Goal: Information Seeking & Learning: Check status

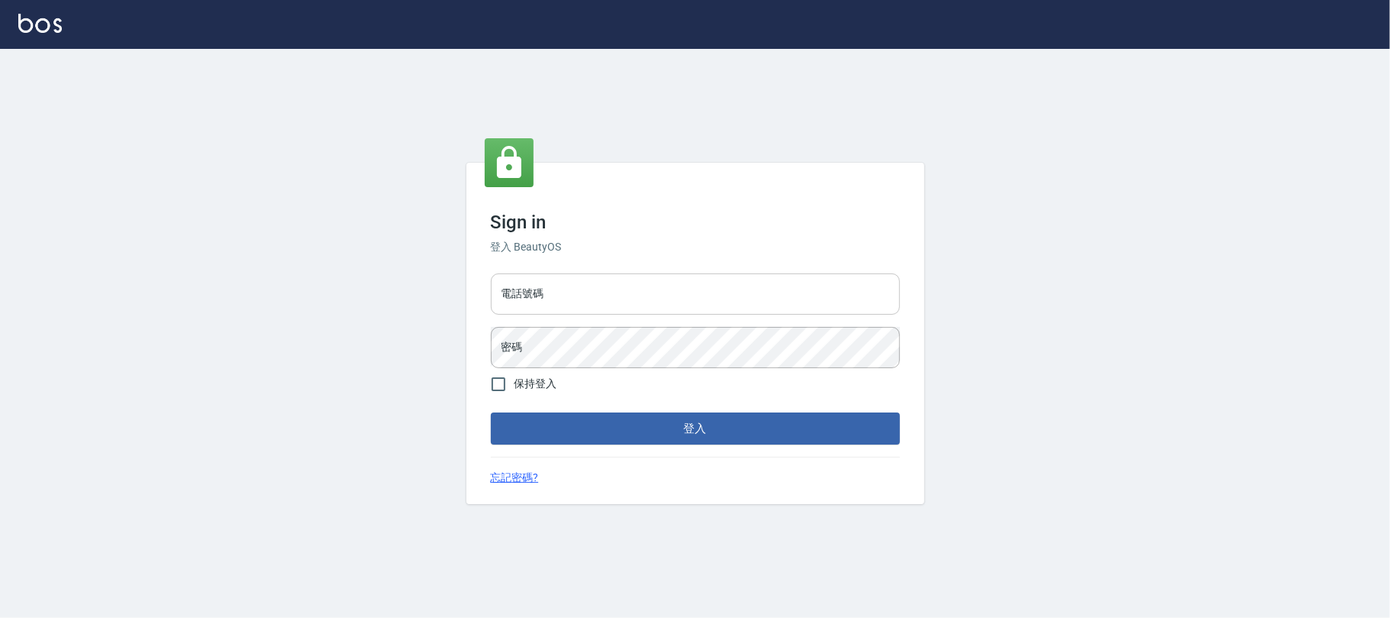
click at [560, 294] on input "電話號碼" at bounding box center [695, 293] width 409 height 41
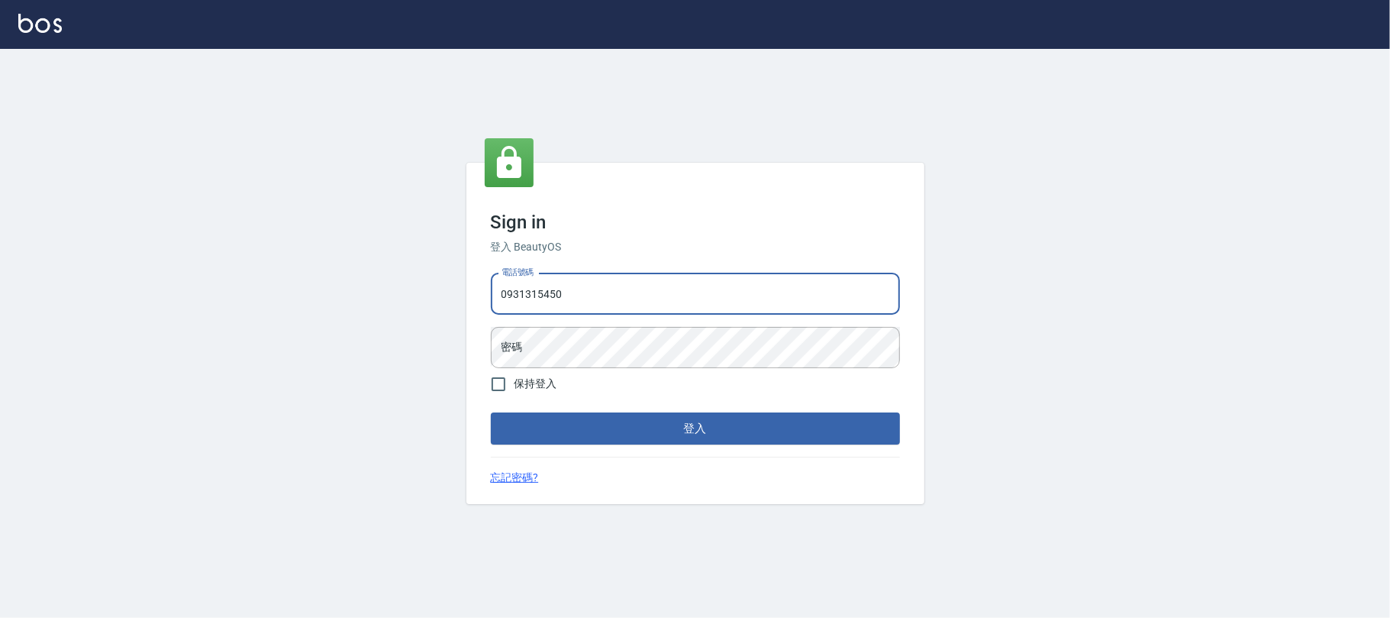
type input "0931315450"
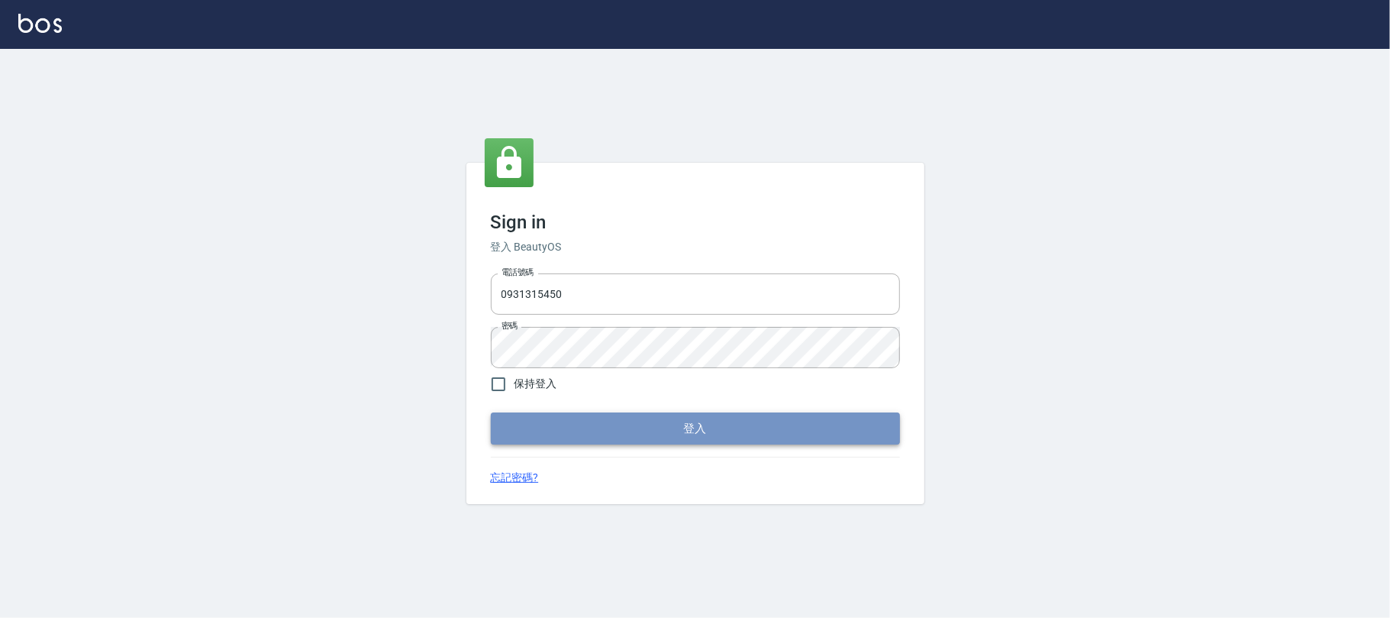
click at [679, 431] on button "登入" at bounding box center [695, 428] width 409 height 32
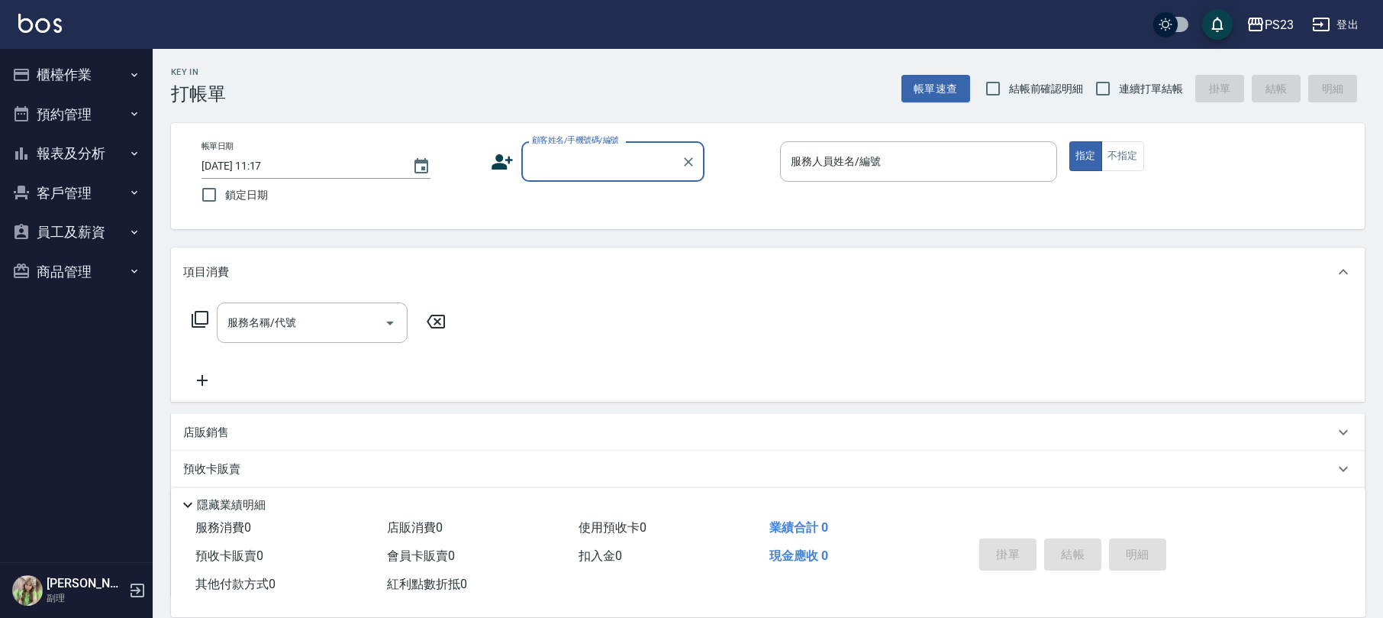
click at [84, 147] on button "報表及分析" at bounding box center [76, 154] width 140 height 40
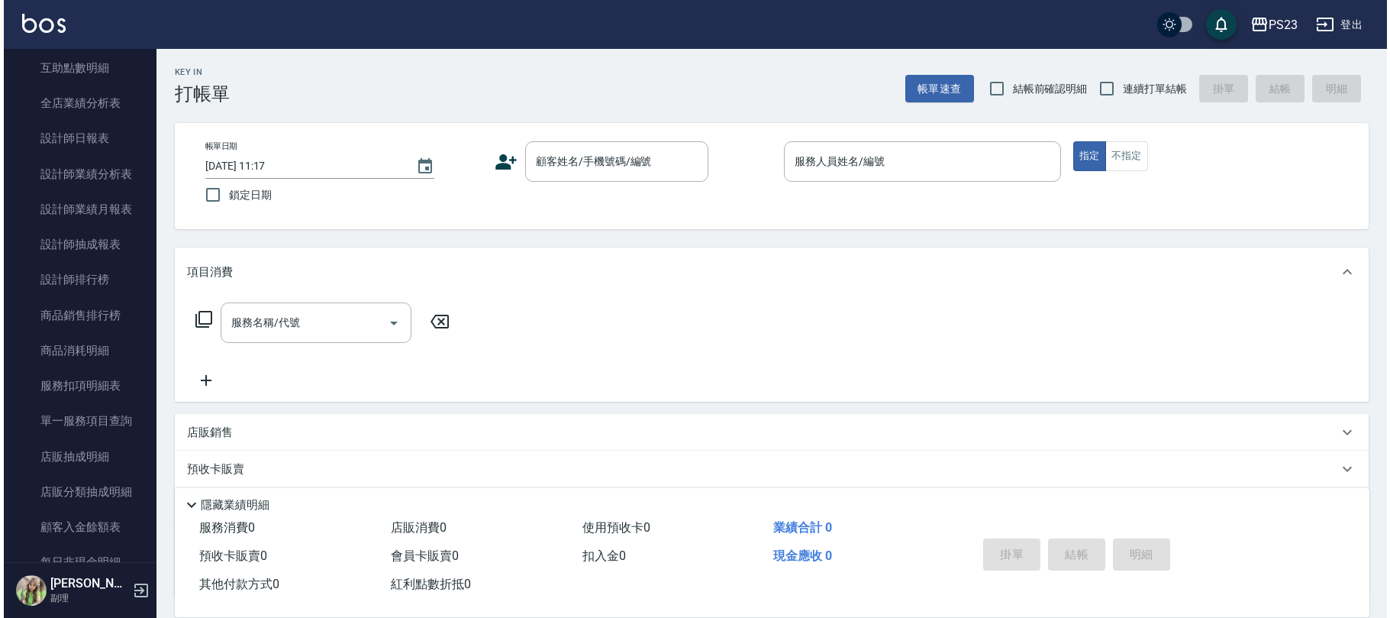
scroll to position [508, 0]
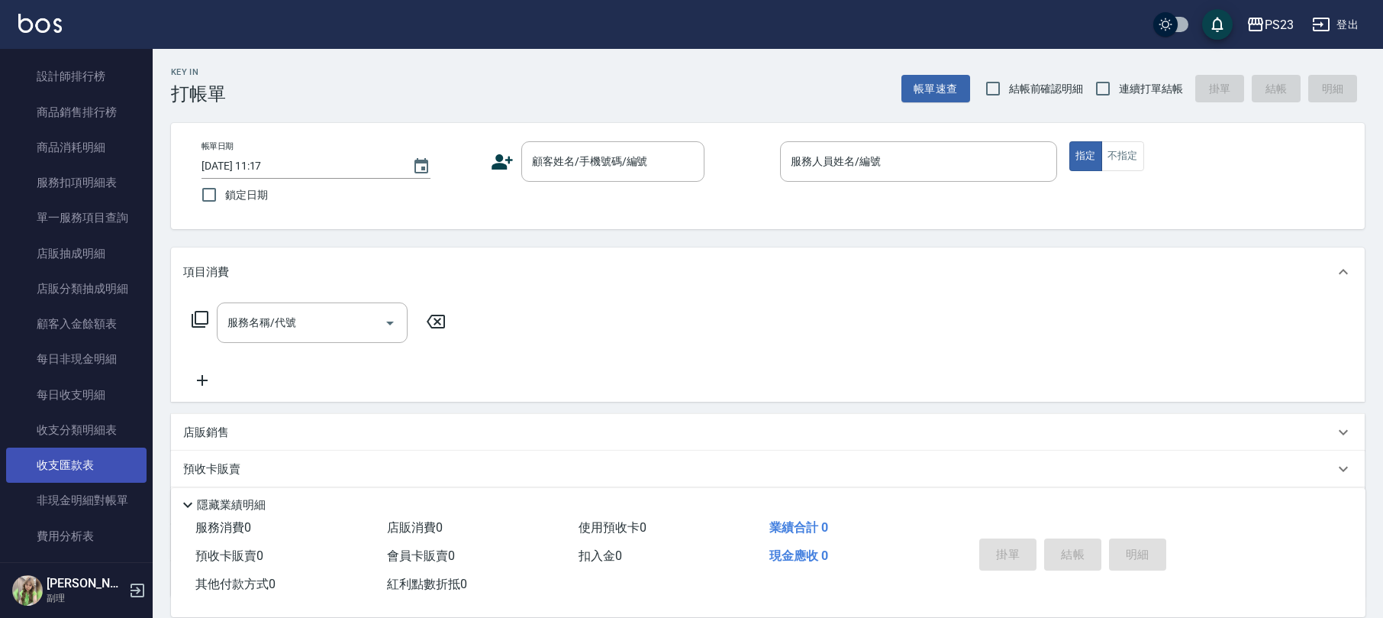
click at [102, 472] on link "收支匯款表" at bounding box center [76, 464] width 140 height 35
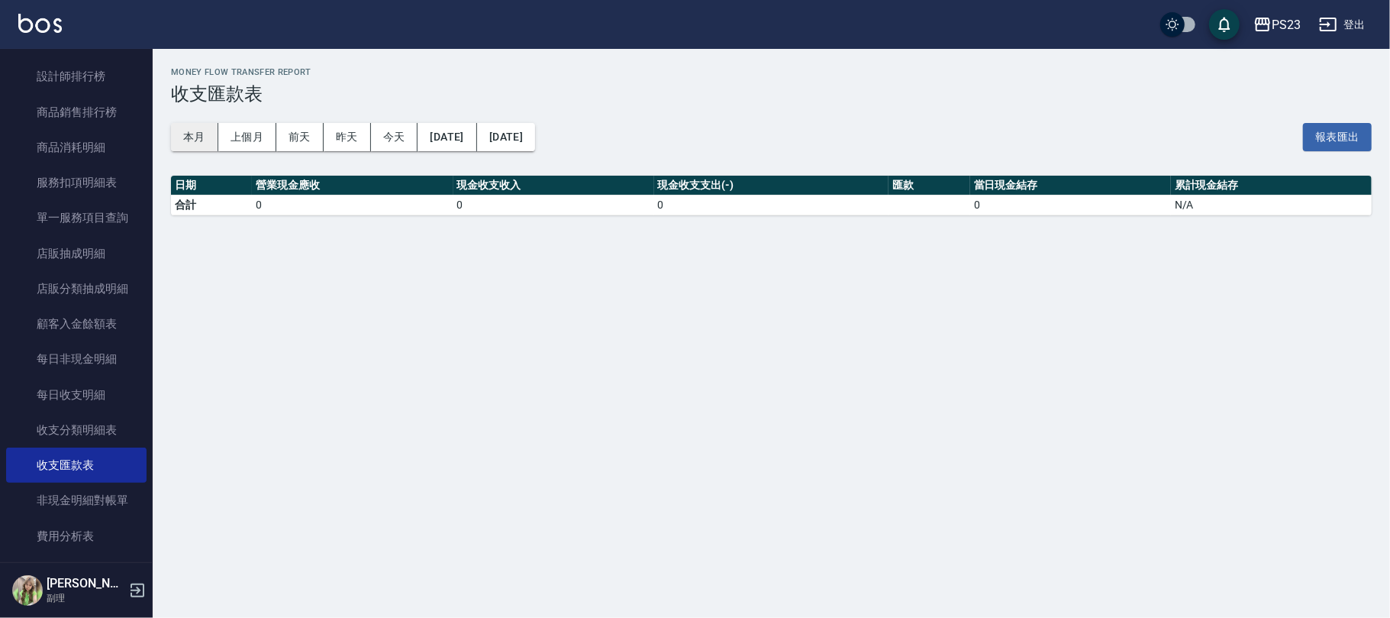
click at [199, 135] on button "本月" at bounding box center [194, 137] width 47 height 28
click at [86, 428] on link "收支分類明細表" at bounding box center [76, 429] width 140 height 35
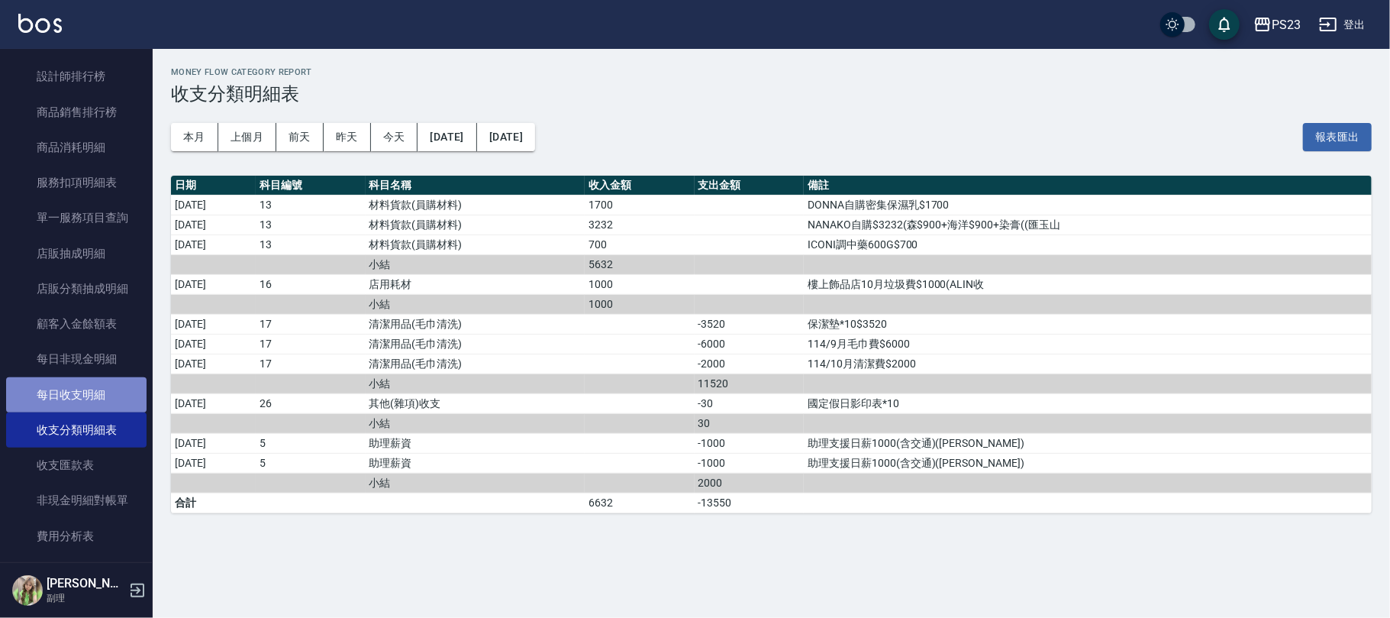
click at [83, 377] on link "每日收支明細" at bounding box center [76, 394] width 140 height 35
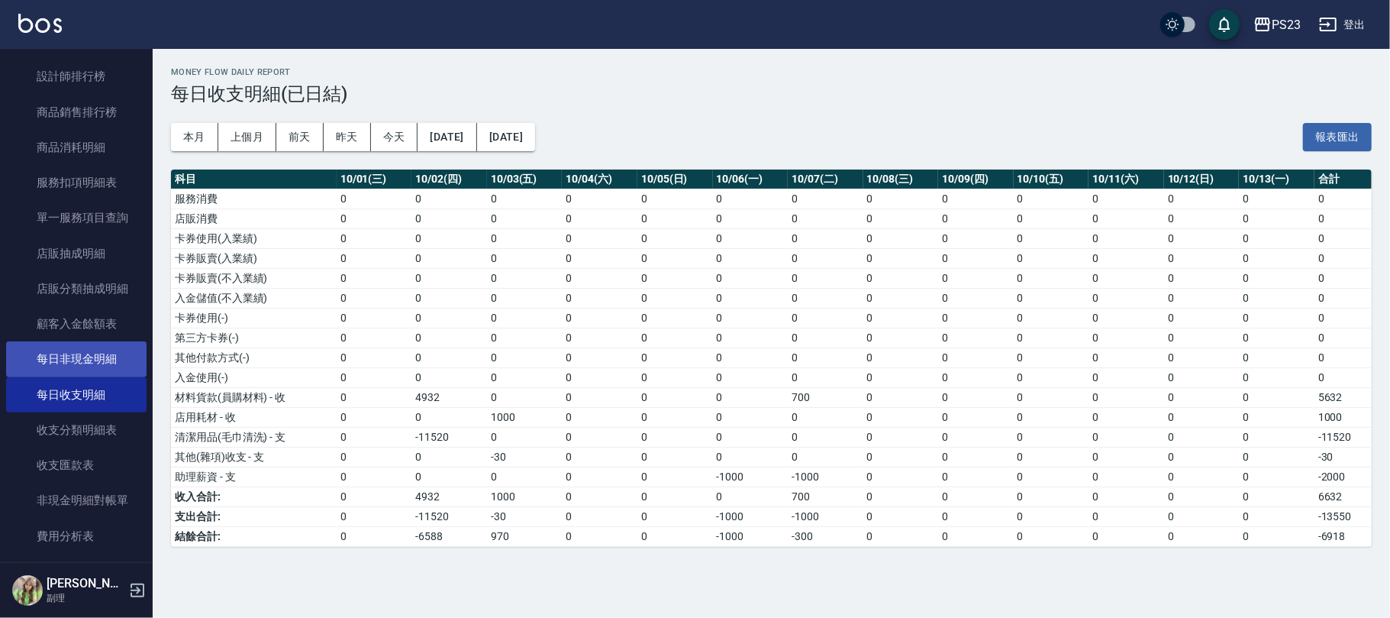
click at [85, 370] on link "每日非現金明細" at bounding box center [76, 358] width 140 height 35
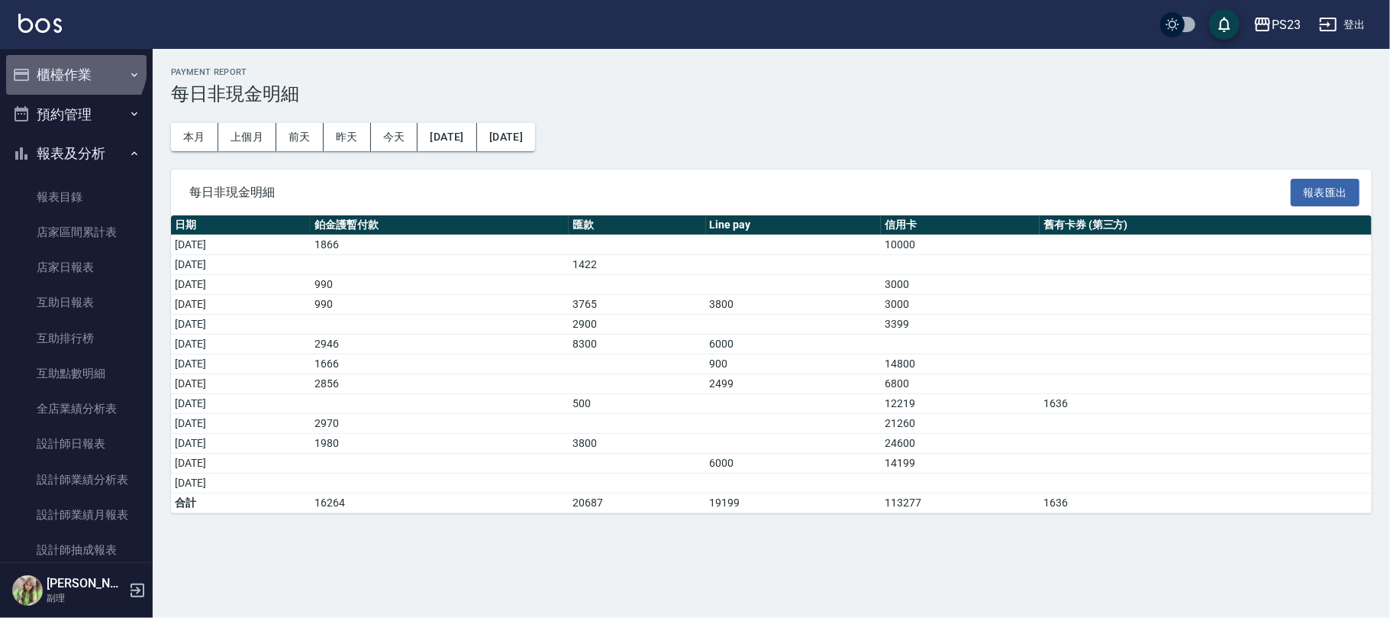
click at [67, 62] on button "櫃檯作業" at bounding box center [76, 75] width 140 height 40
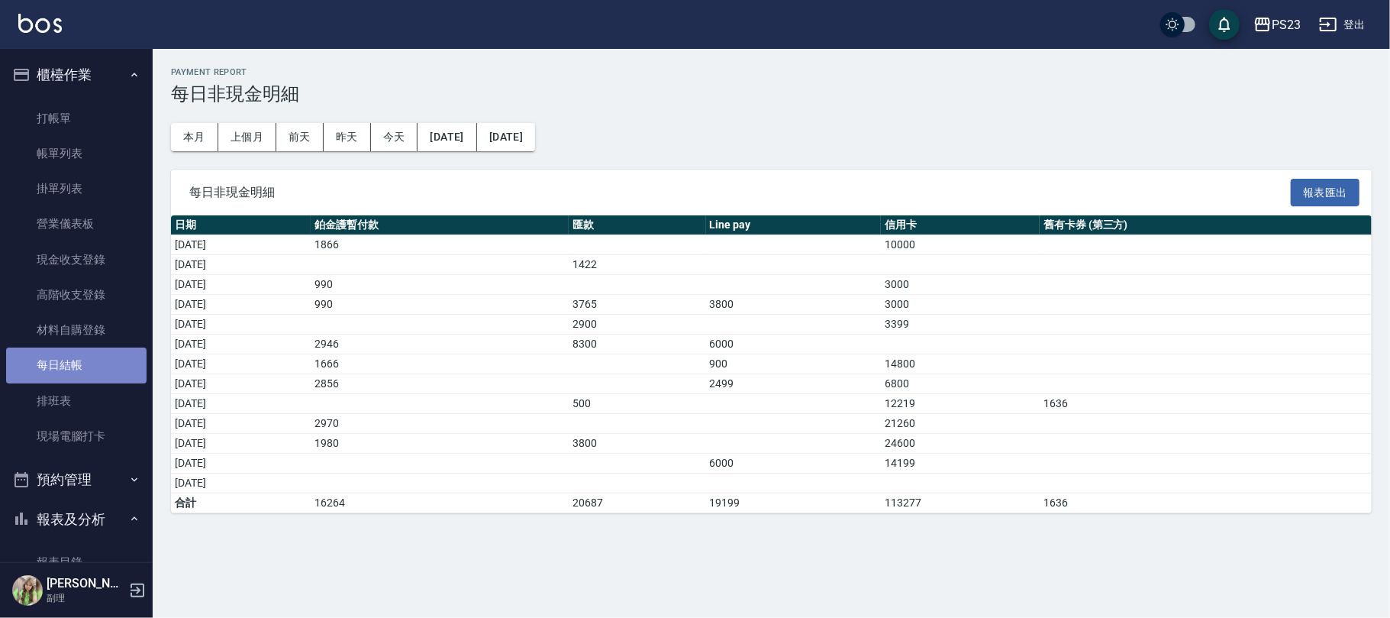
click at [84, 373] on link "每日結帳" at bounding box center [76, 364] width 140 height 35
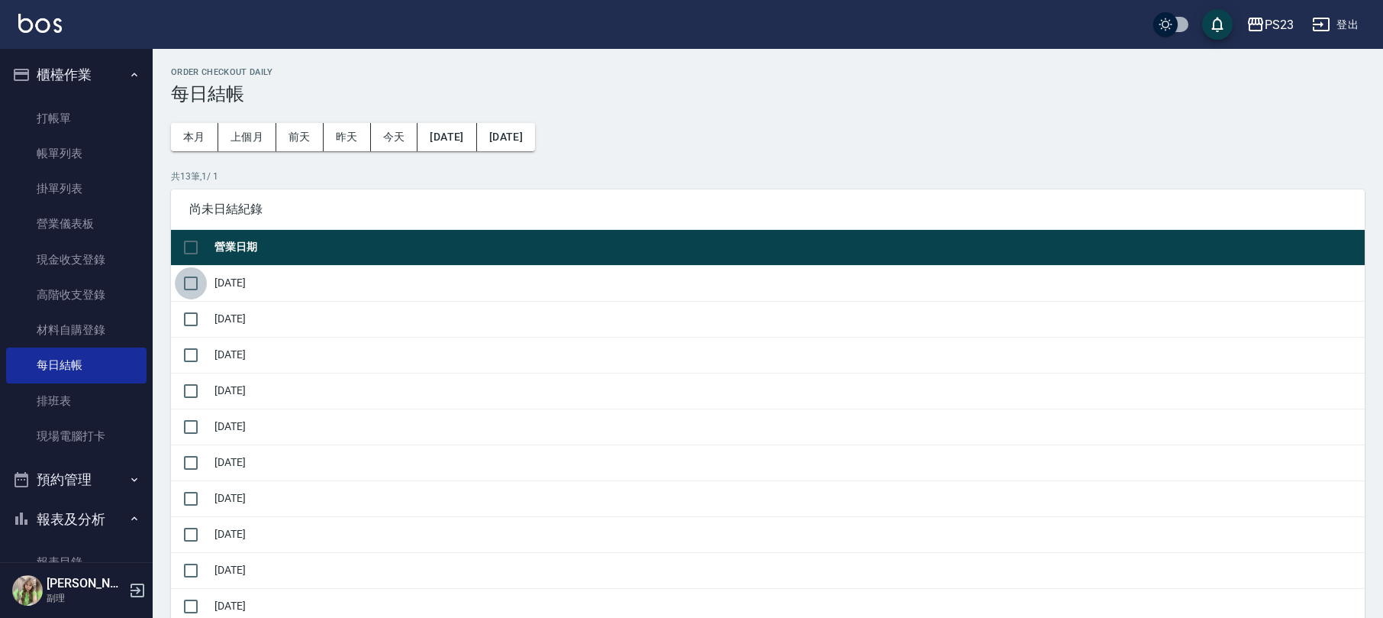
click at [191, 284] on input "checkbox" at bounding box center [191, 283] width 32 height 32
checkbox input "true"
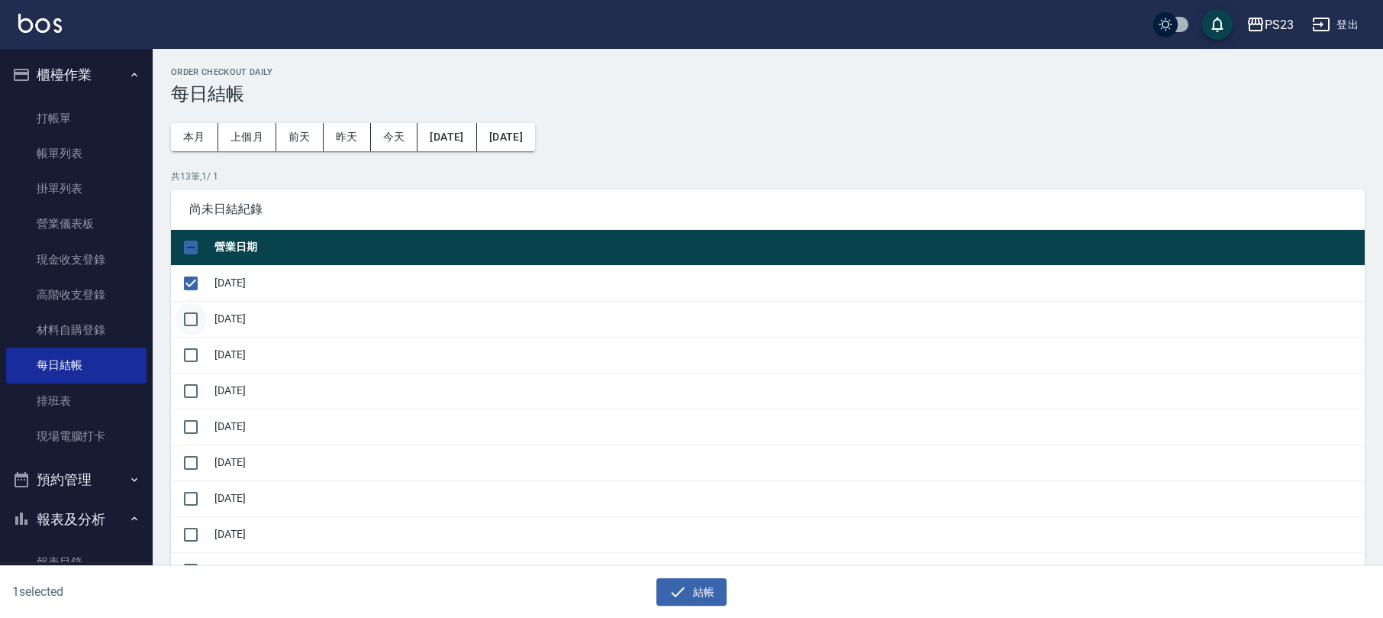
click at [190, 318] on input "checkbox" at bounding box center [191, 319] width 32 height 32
checkbox input "true"
click at [195, 358] on input "checkbox" at bounding box center [191, 355] width 32 height 32
checkbox input "true"
click at [187, 395] on input "checkbox" at bounding box center [191, 391] width 32 height 32
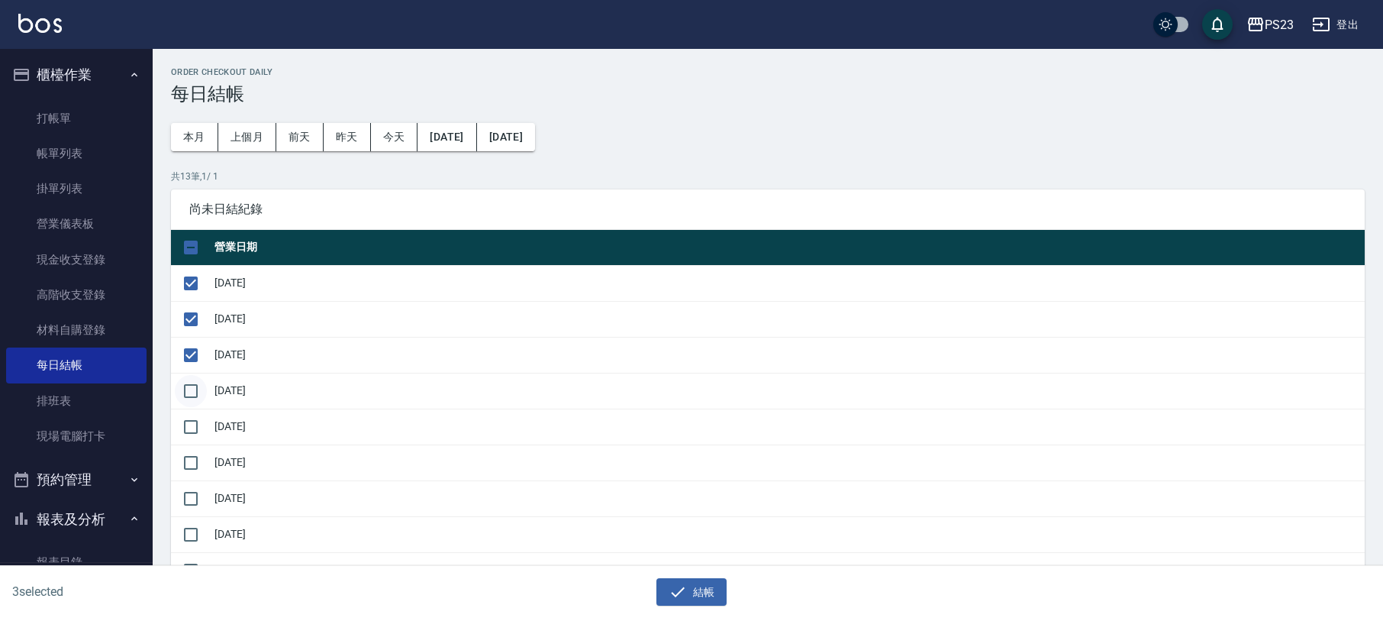
checkbox input "true"
click at [187, 424] on input "checkbox" at bounding box center [191, 427] width 32 height 32
checkbox input "true"
click at [187, 455] on input "checkbox" at bounding box center [191, 463] width 32 height 32
checkbox input "true"
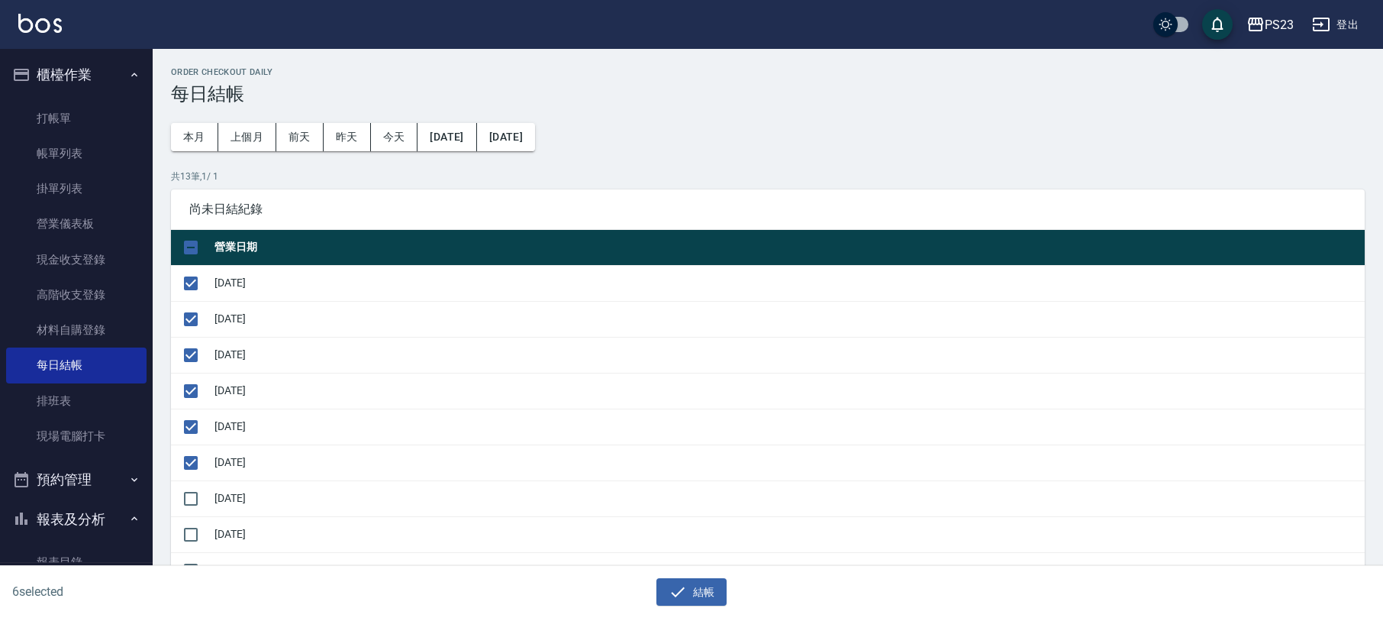
scroll to position [305, 0]
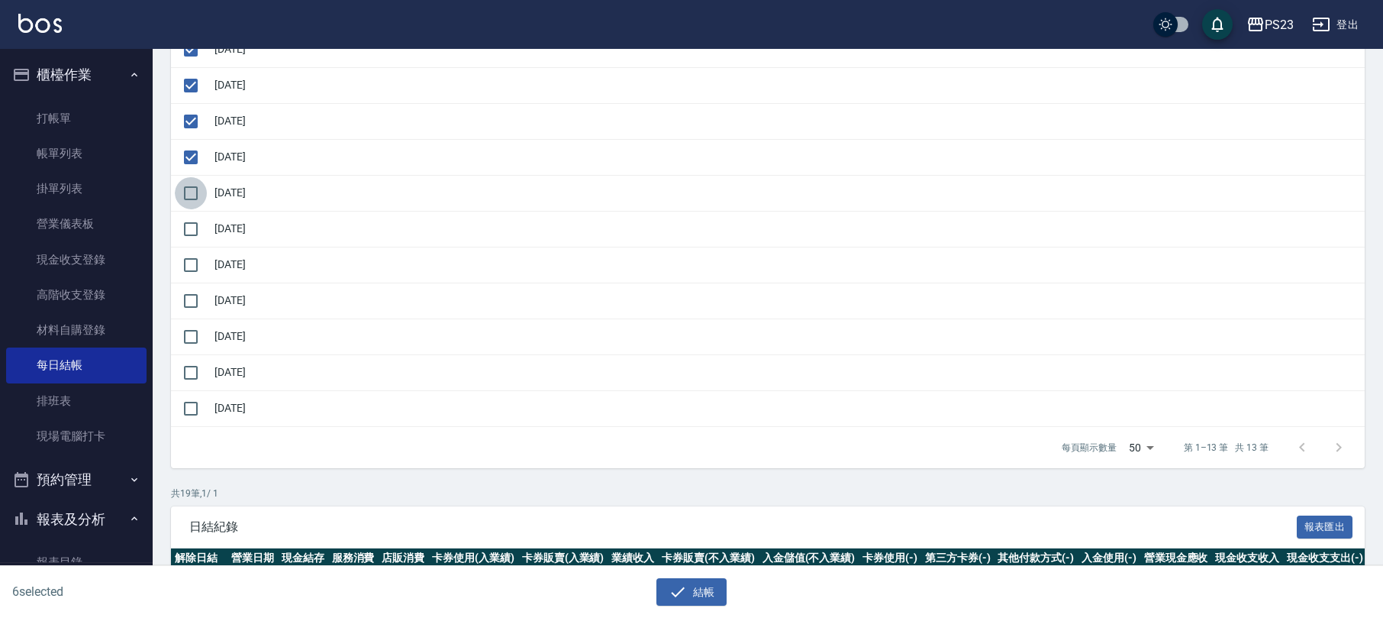
click at [182, 197] on input "checkbox" at bounding box center [191, 193] width 32 height 32
checkbox input "true"
click at [190, 231] on input "checkbox" at bounding box center [191, 229] width 32 height 32
checkbox input "true"
click at [187, 260] on input "checkbox" at bounding box center [191, 265] width 32 height 32
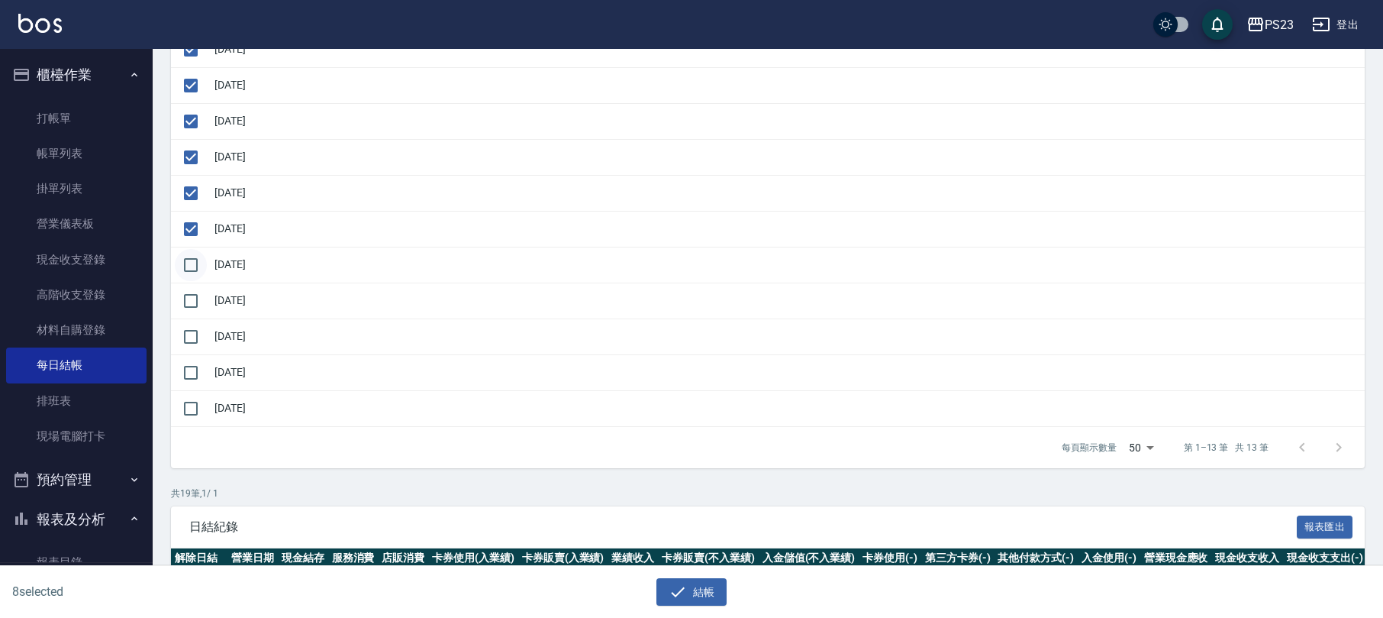
checkbox input "true"
click at [191, 309] on input "checkbox" at bounding box center [191, 301] width 32 height 32
checkbox input "true"
click at [180, 334] on input "checkbox" at bounding box center [191, 337] width 32 height 32
click at [196, 327] on input "checkbox" at bounding box center [191, 337] width 32 height 32
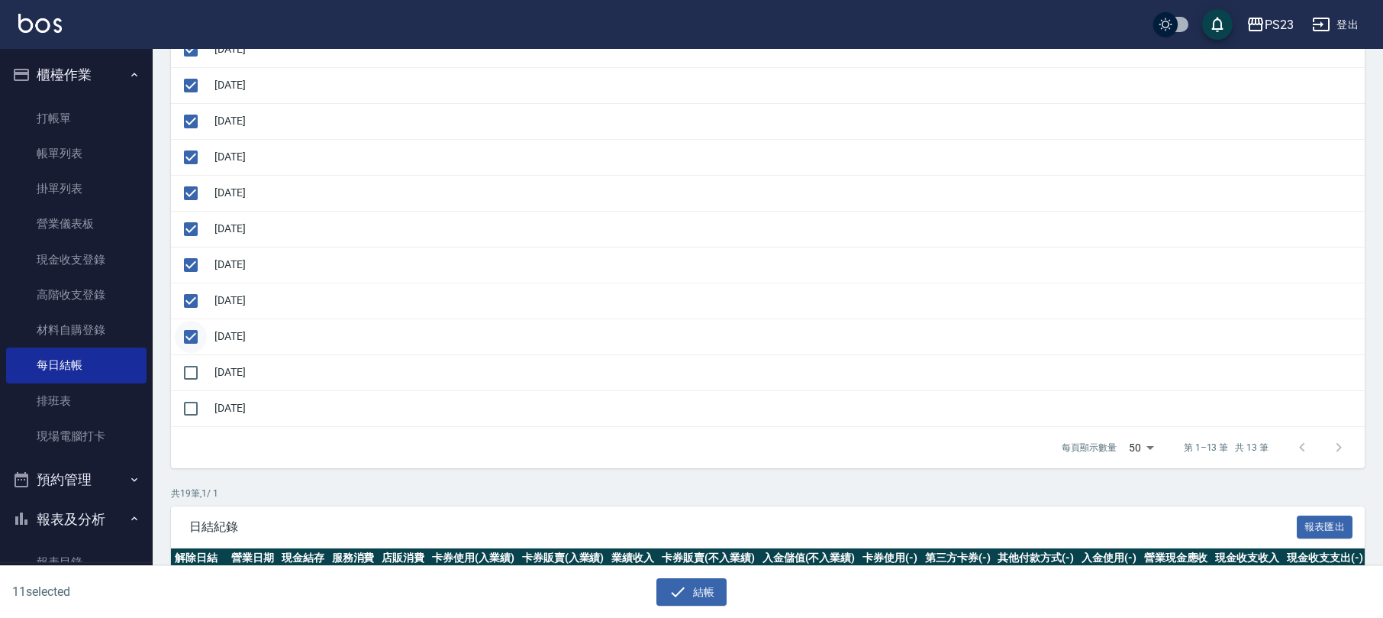
checkbox input "false"
click at [695, 588] on button "結帳" at bounding box center [691, 592] width 71 height 28
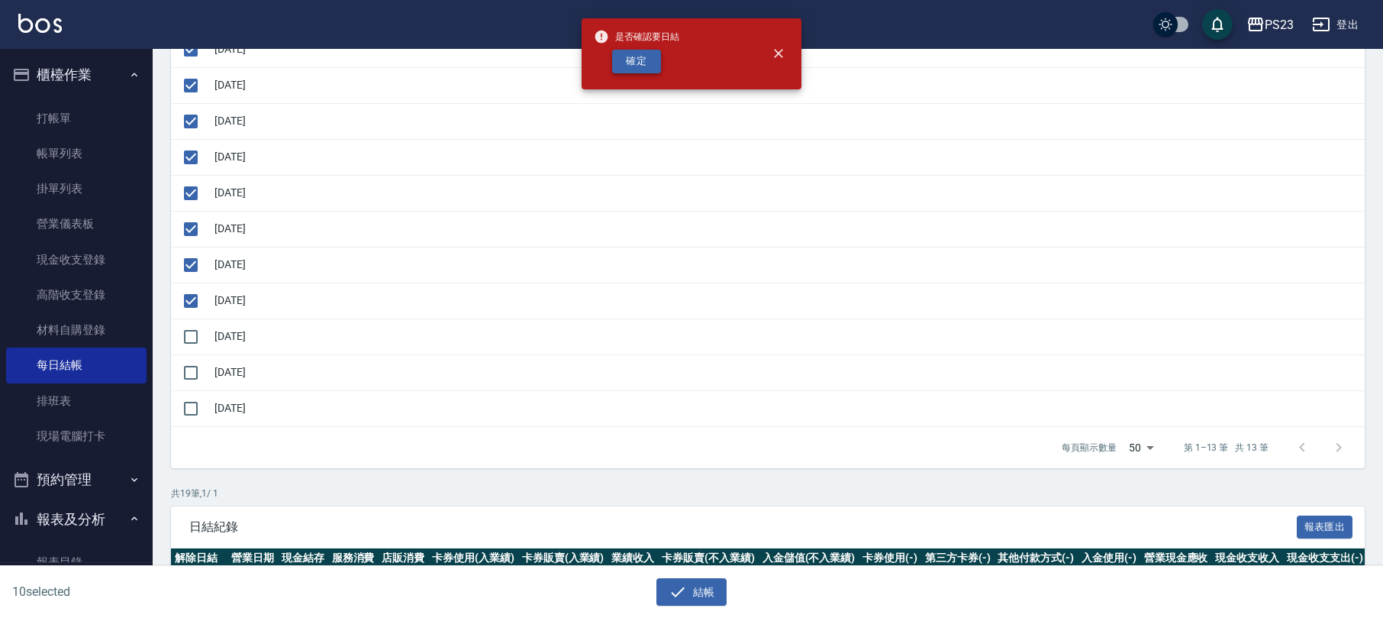
click at [630, 65] on button "確定" at bounding box center [636, 62] width 49 height 24
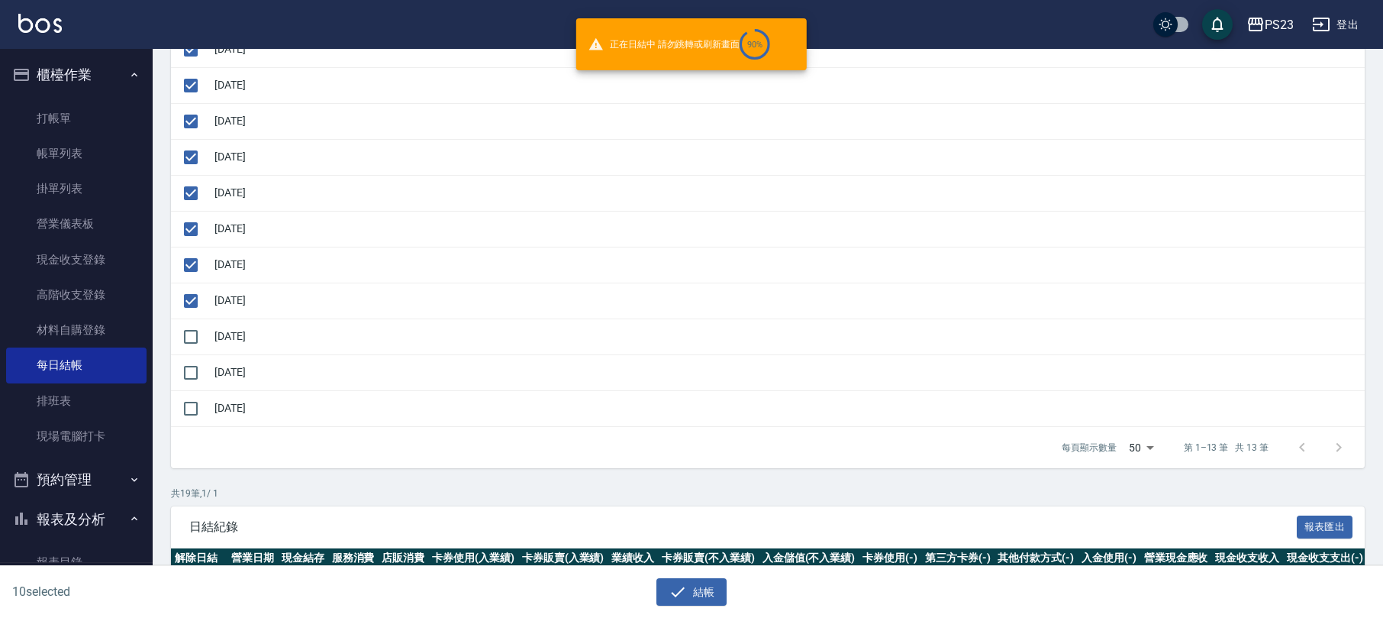
checkbox input "false"
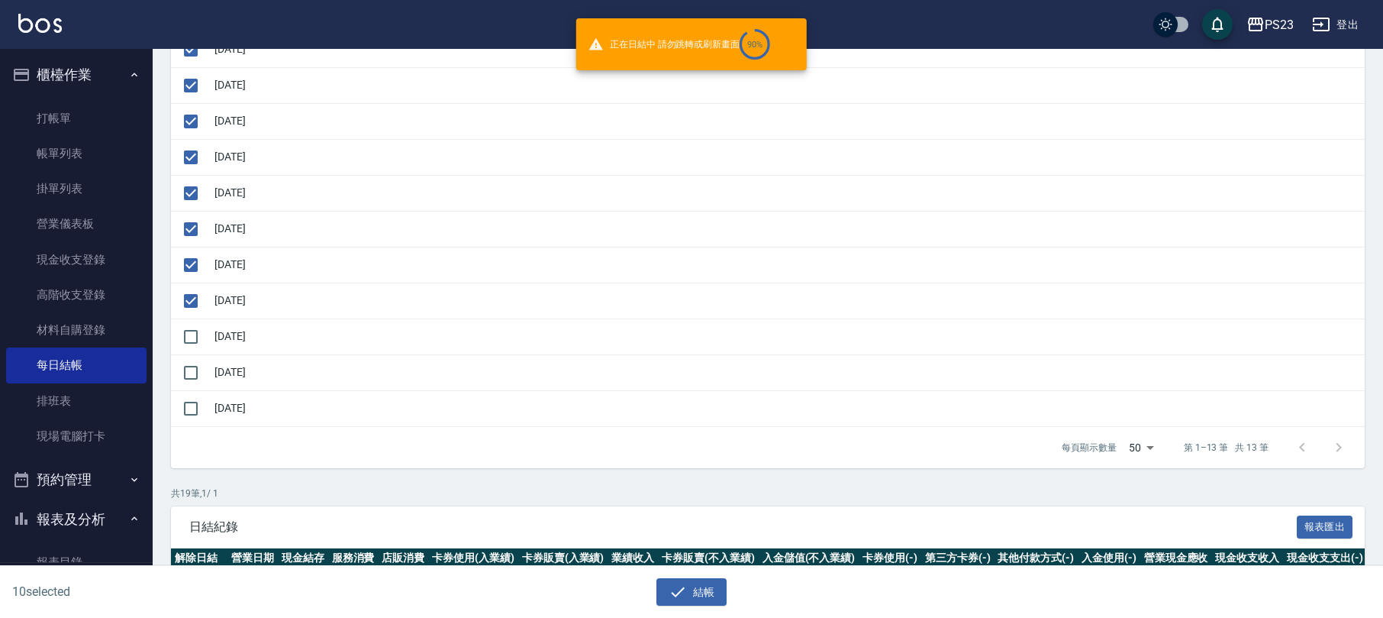
checkbox input "false"
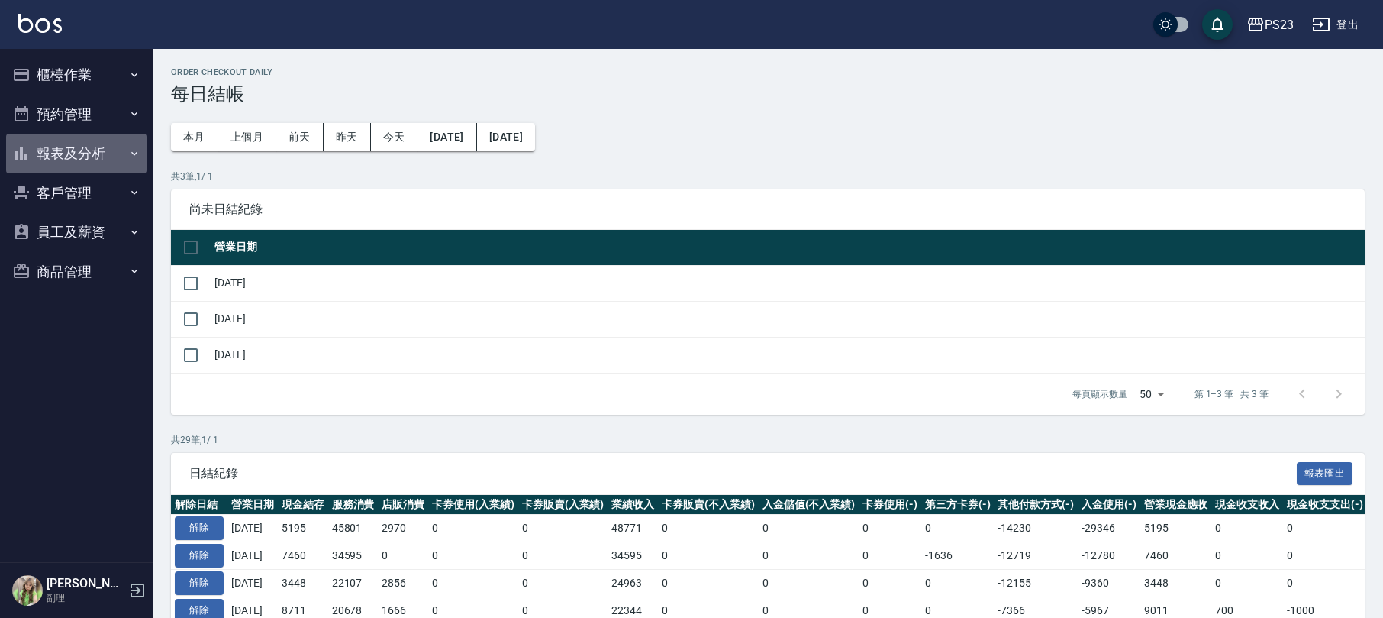
click at [71, 151] on button "報表及分析" at bounding box center [76, 154] width 140 height 40
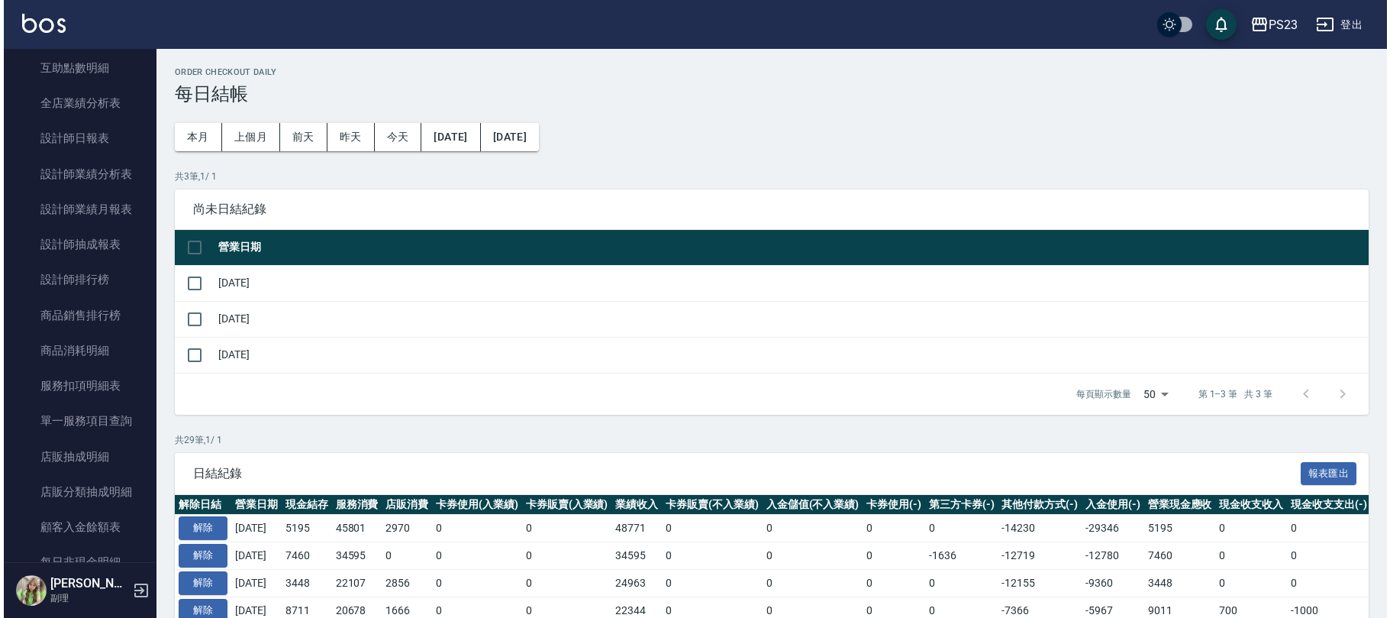
scroll to position [508, 0]
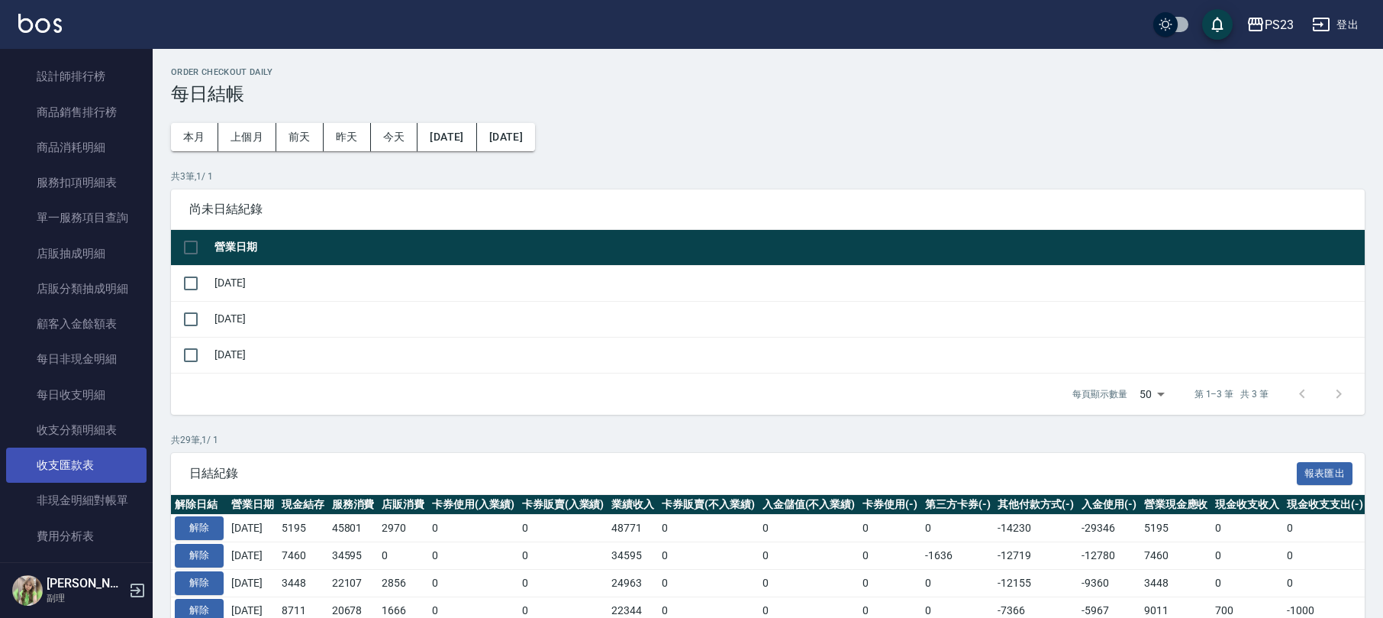
click at [99, 462] on link "收支匯款表" at bounding box center [76, 464] width 140 height 35
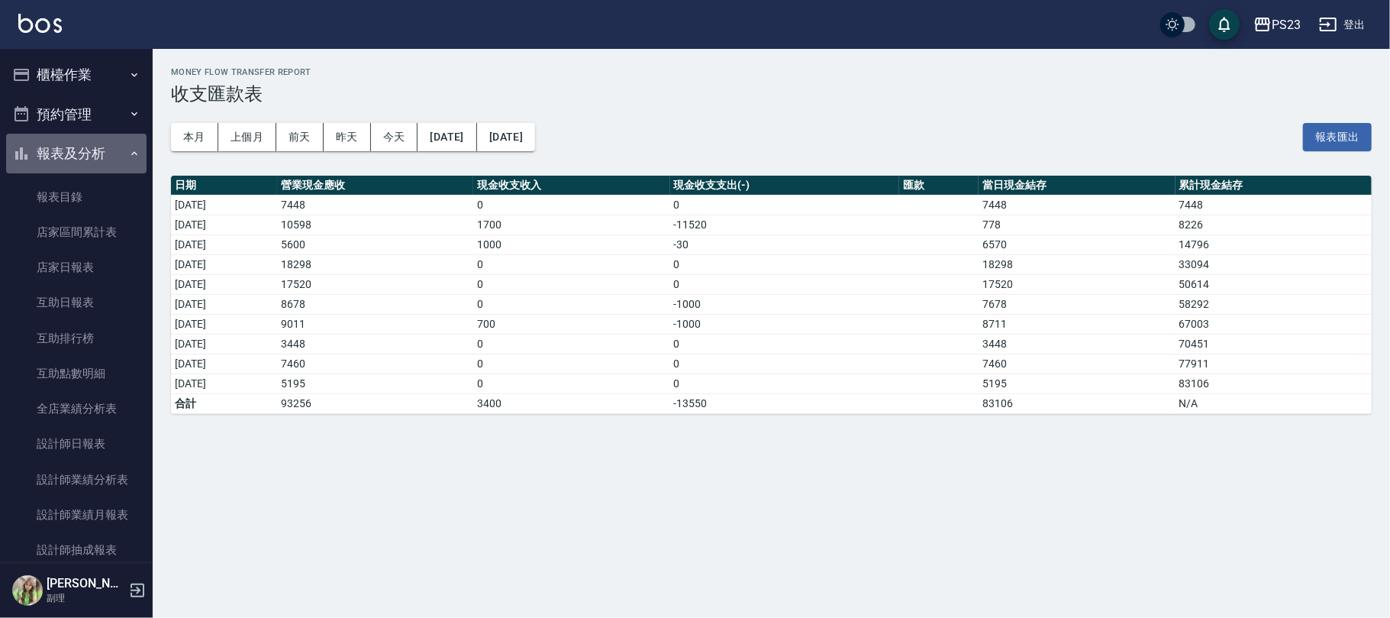
click at [89, 148] on button "報表及分析" at bounding box center [76, 154] width 140 height 40
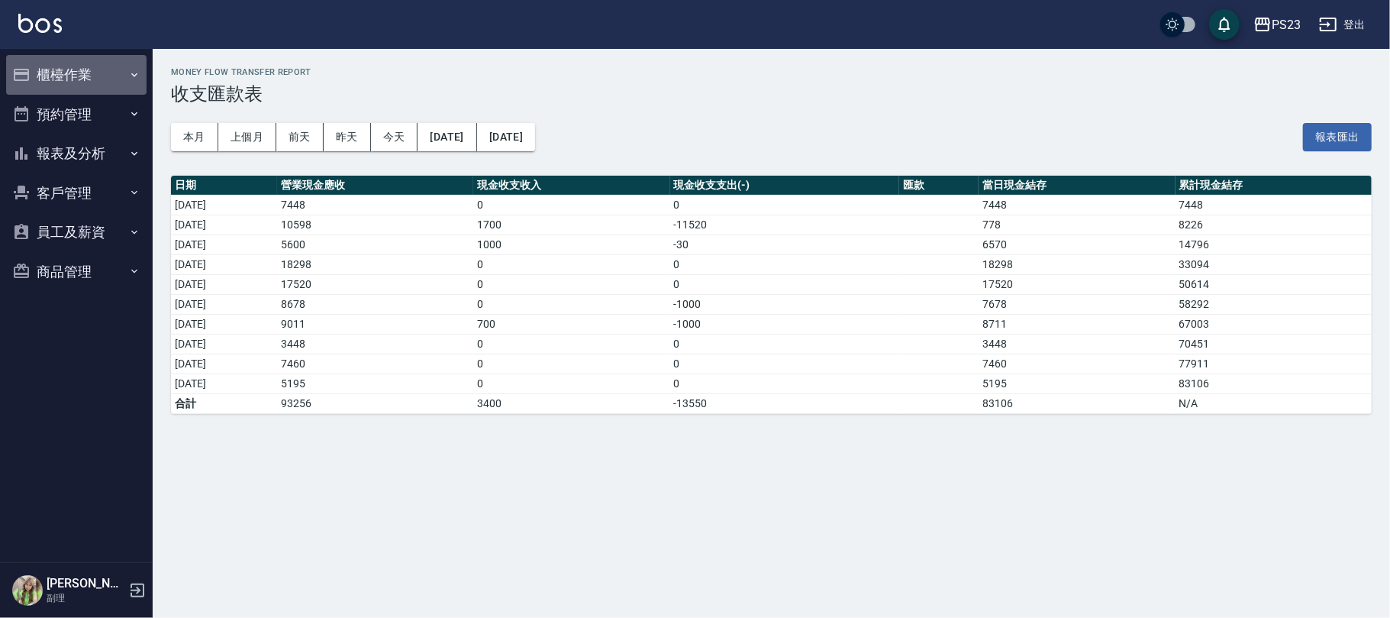
click at [89, 73] on button "櫃檯作業" at bounding box center [76, 75] width 140 height 40
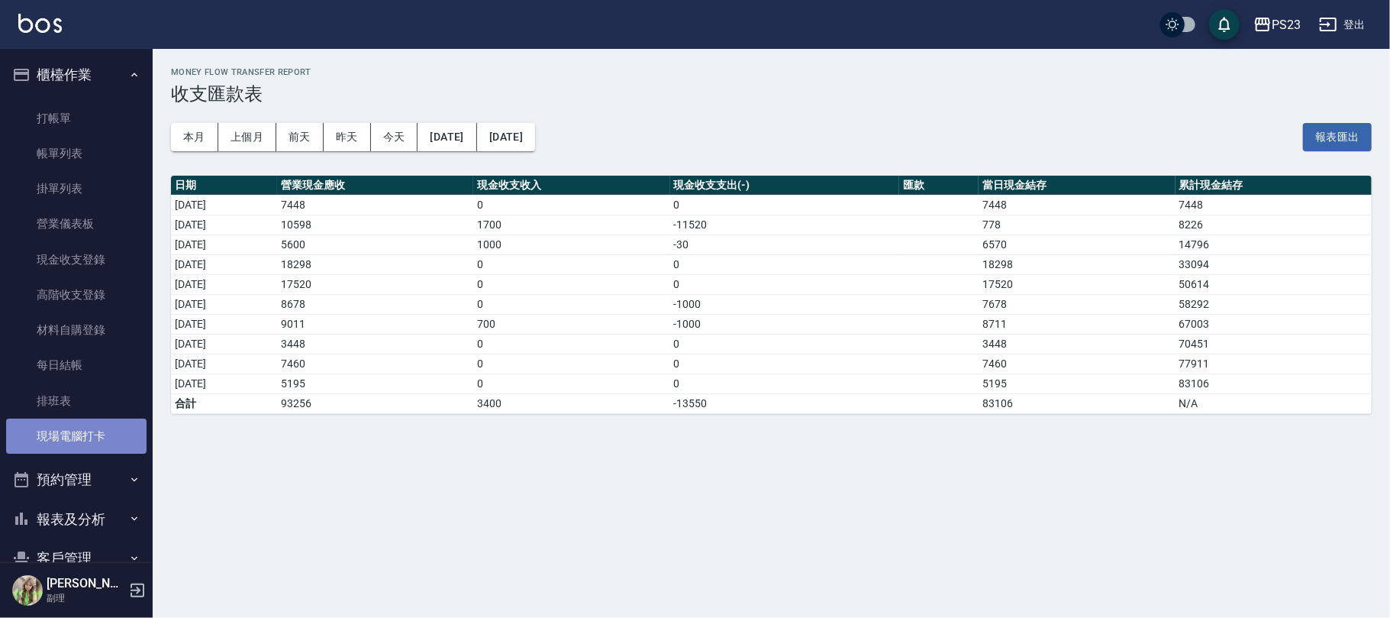
click at [89, 431] on link "現場電腦打卡" at bounding box center [76, 435] width 140 height 35
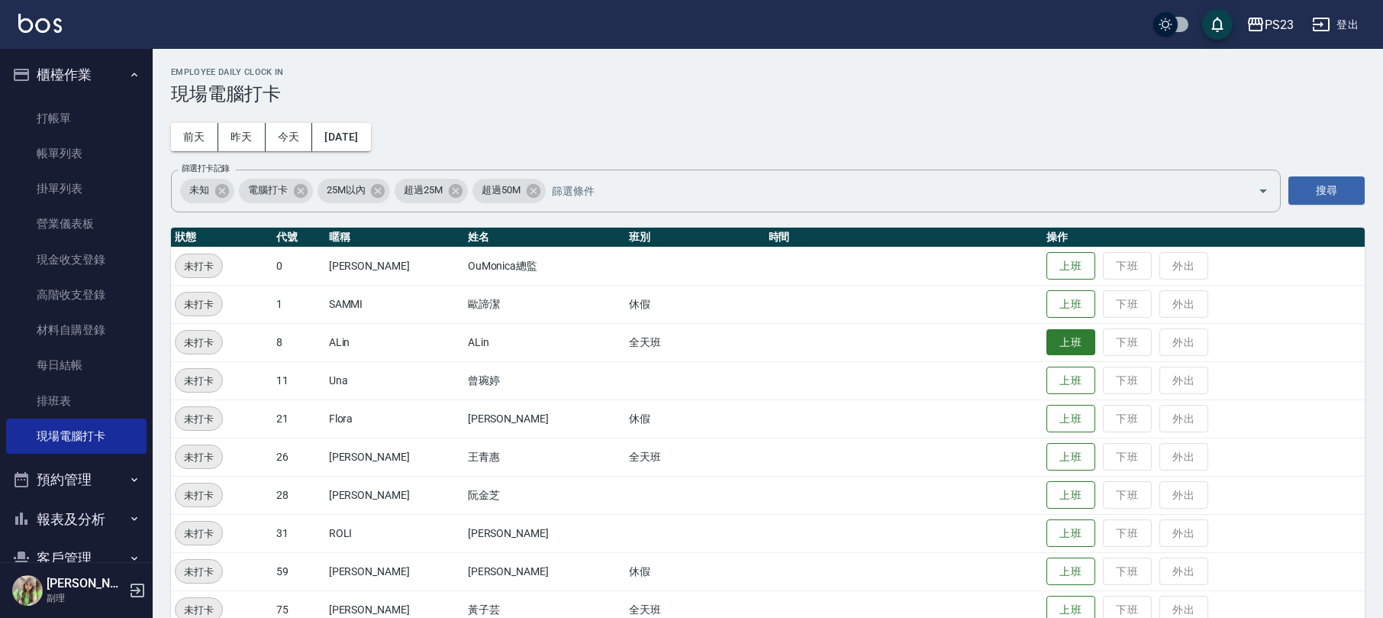
click at [1061, 344] on button "上班" at bounding box center [1071, 342] width 49 height 27
click at [1047, 456] on button "上班" at bounding box center [1071, 457] width 49 height 27
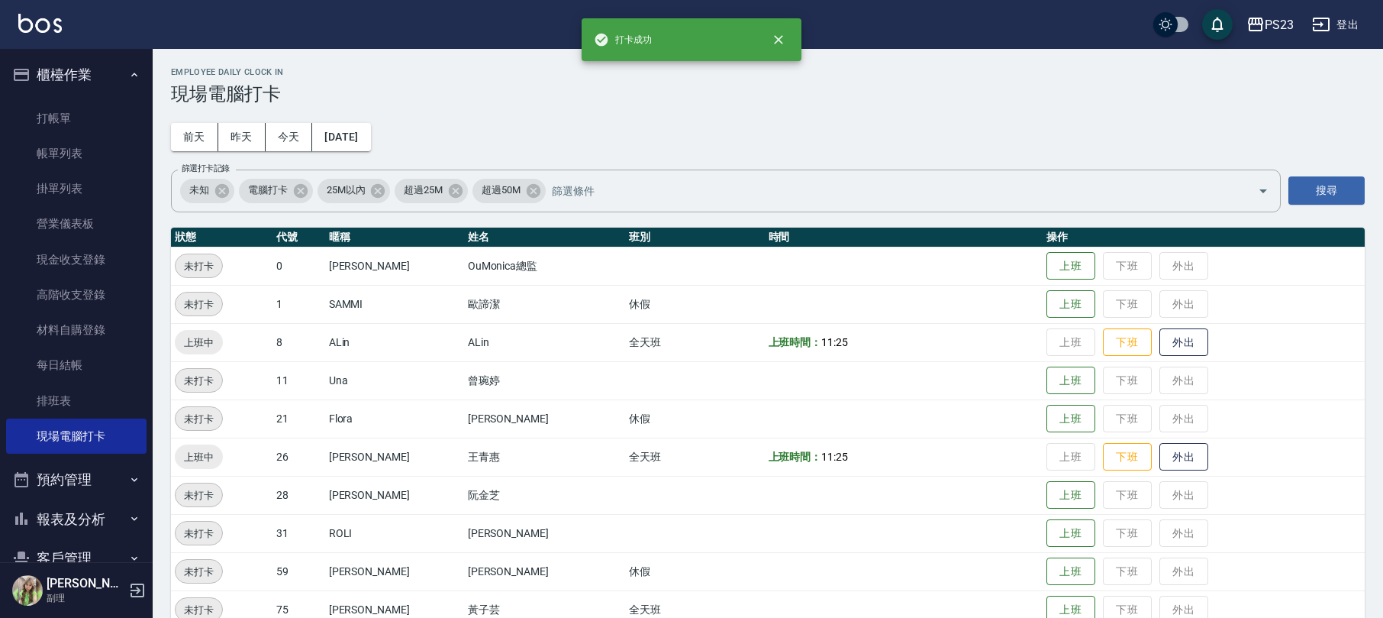
scroll to position [105, 0]
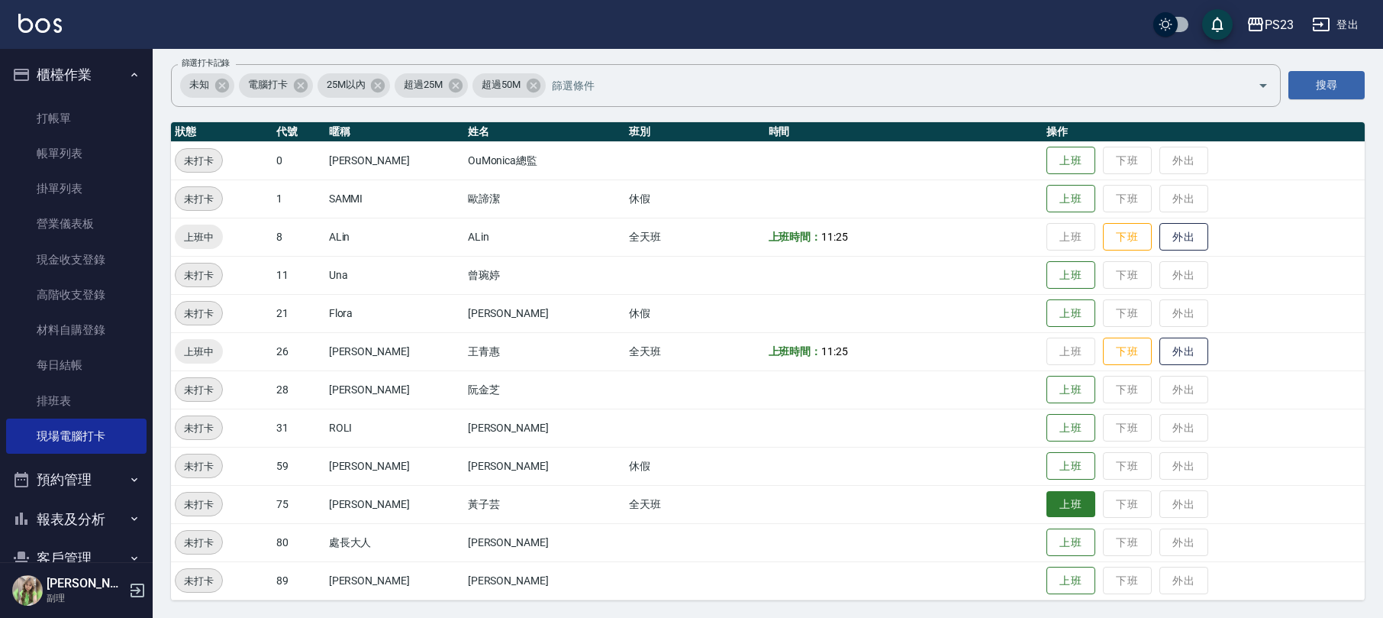
click at [1051, 508] on button "上班" at bounding box center [1071, 504] width 49 height 27
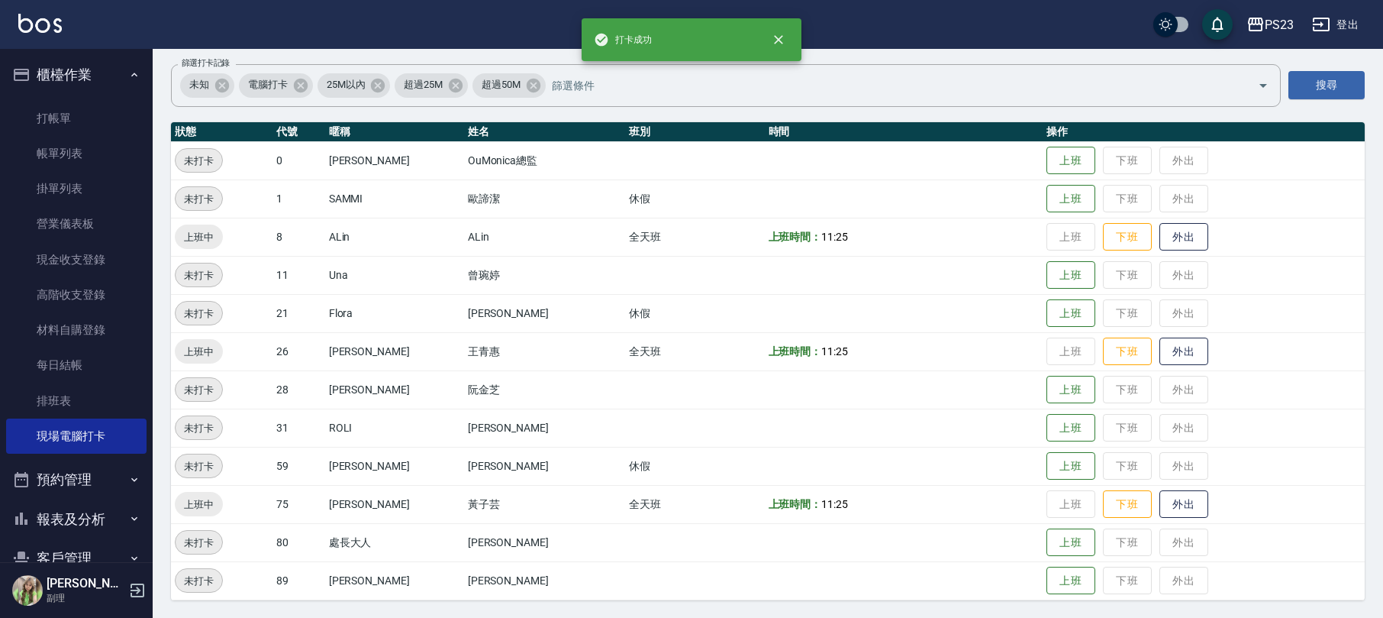
scroll to position [0, 0]
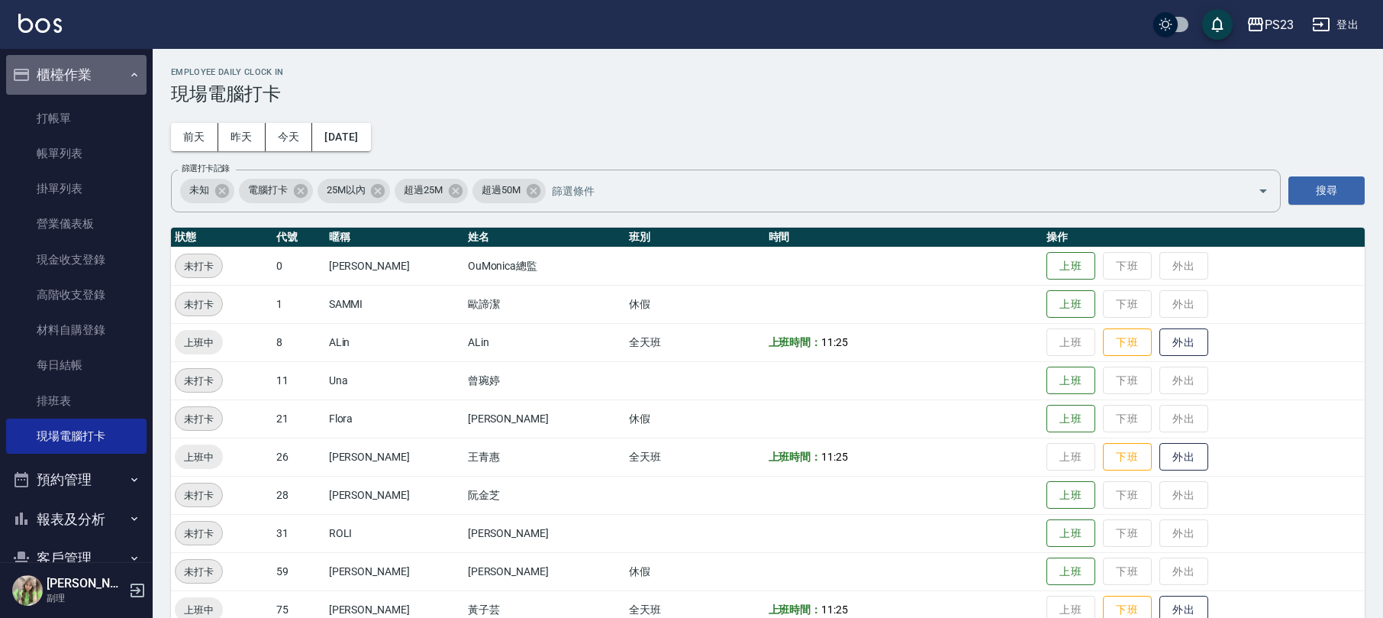
click at [104, 78] on button "櫃檯作業" at bounding box center [76, 75] width 140 height 40
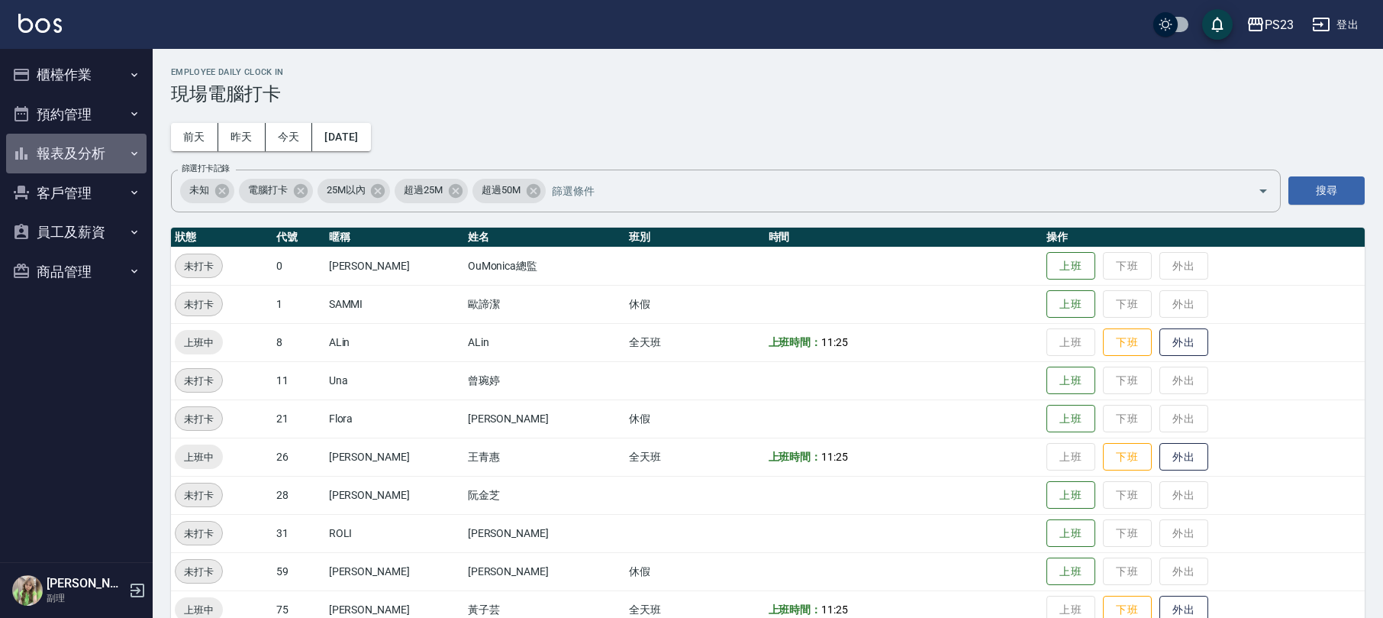
click at [85, 150] on button "報表及分析" at bounding box center [76, 154] width 140 height 40
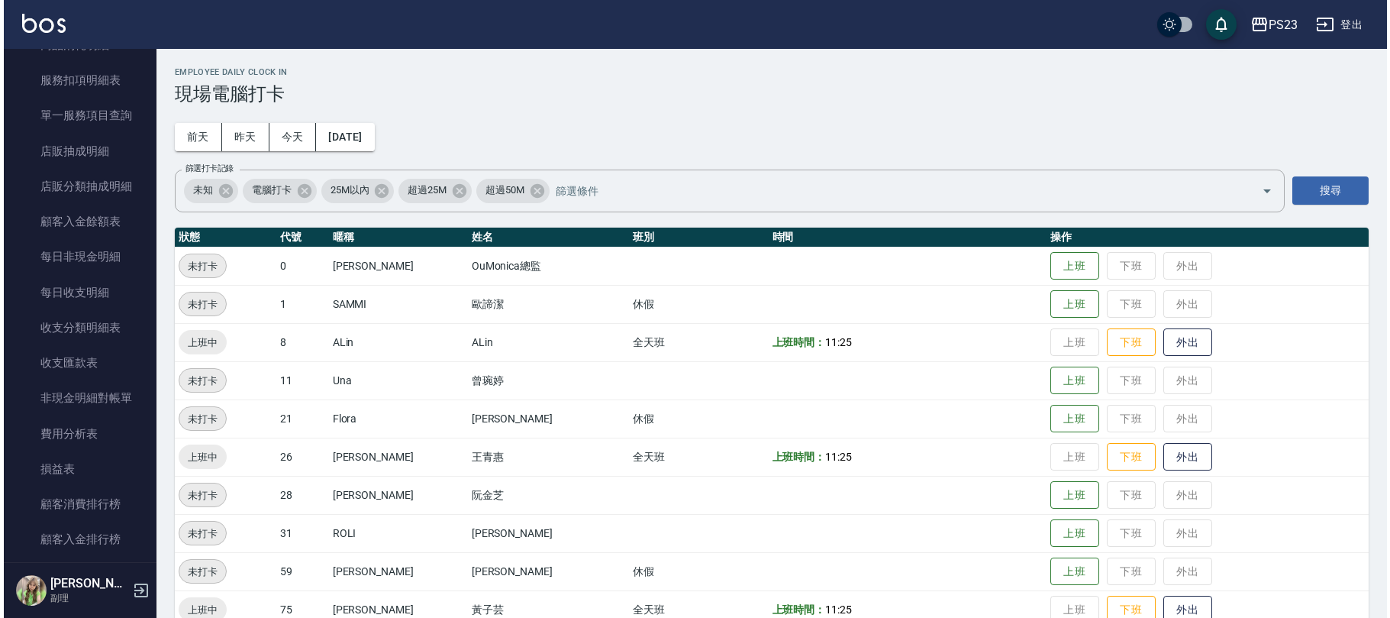
scroll to position [748, 0]
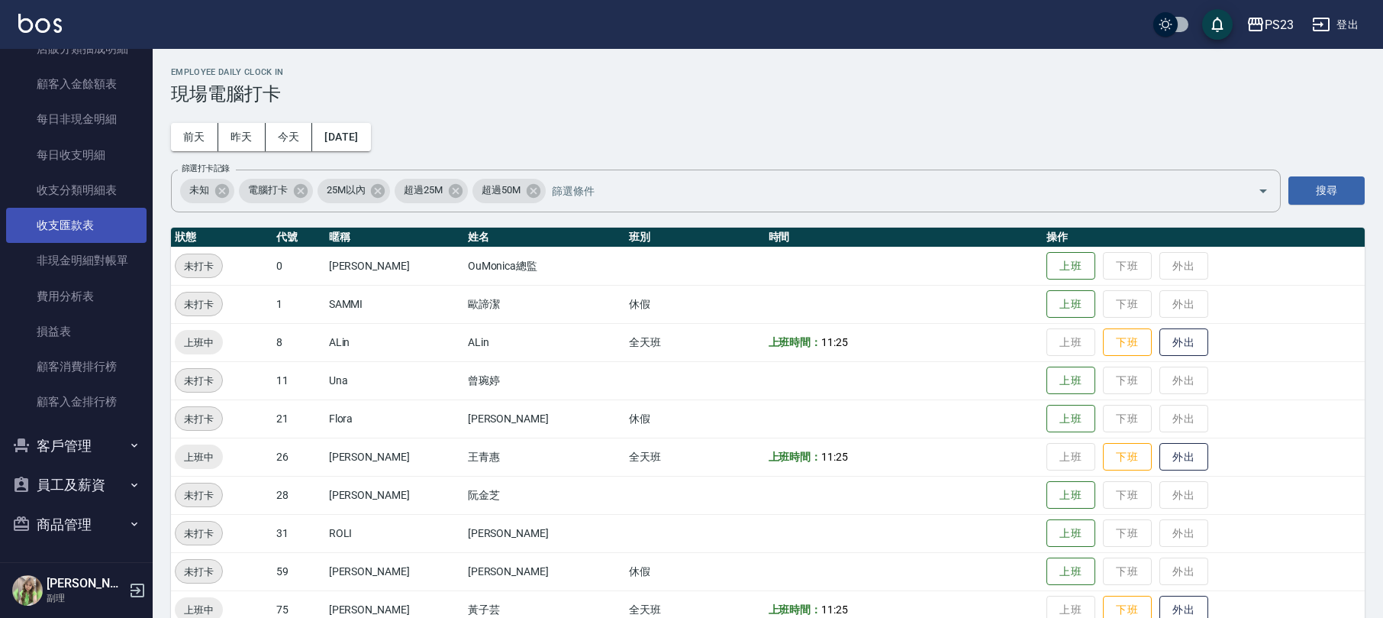
click at [110, 218] on link "收支匯款表" at bounding box center [76, 225] width 140 height 35
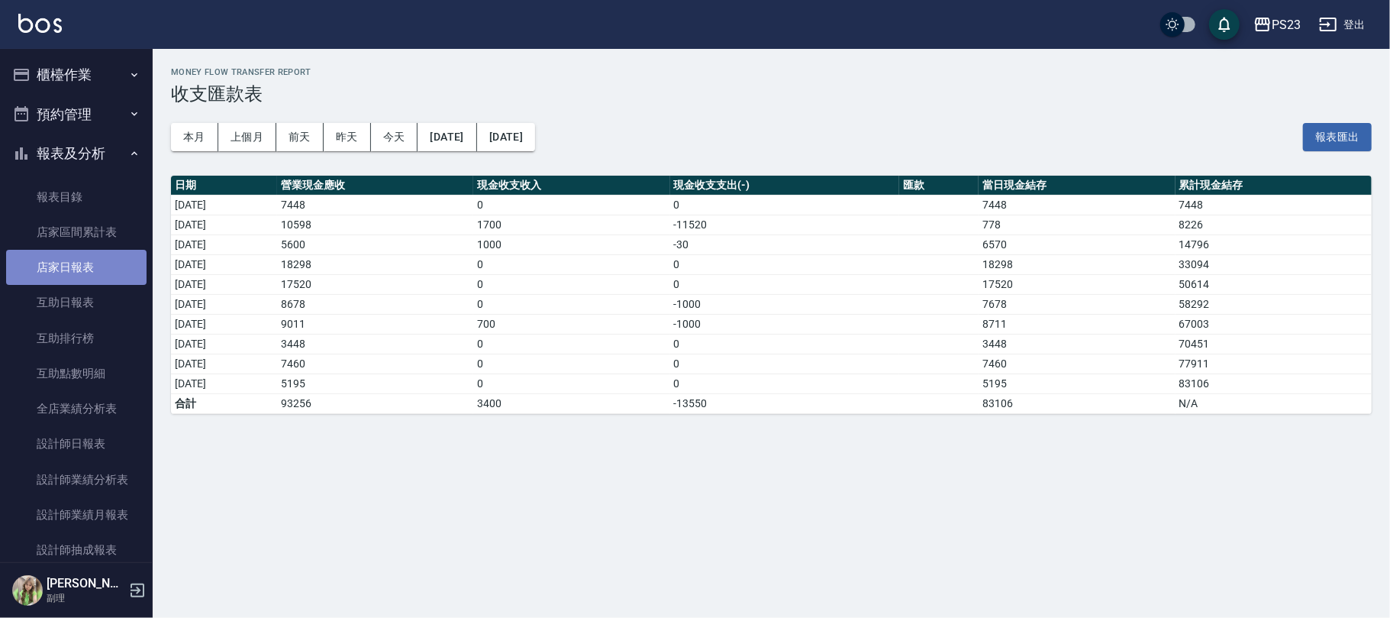
click at [102, 267] on link "店家日報表" at bounding box center [76, 267] width 140 height 35
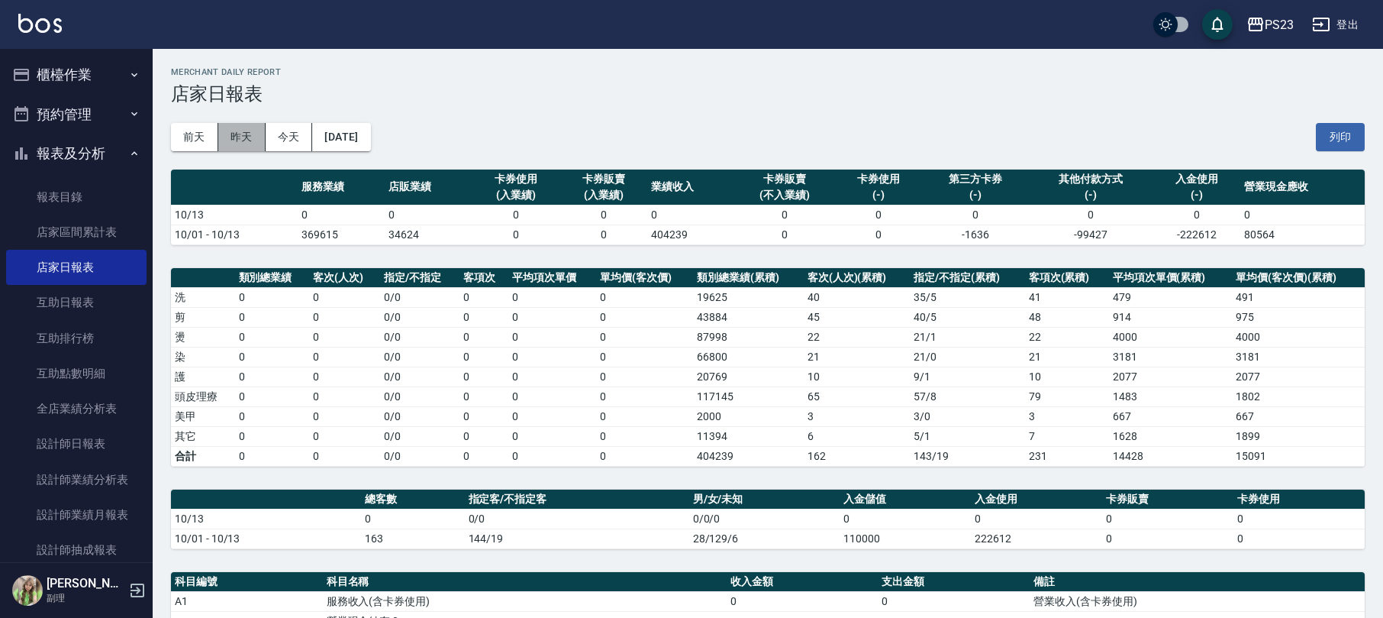
click at [232, 137] on button "昨天" at bounding box center [241, 137] width 47 height 28
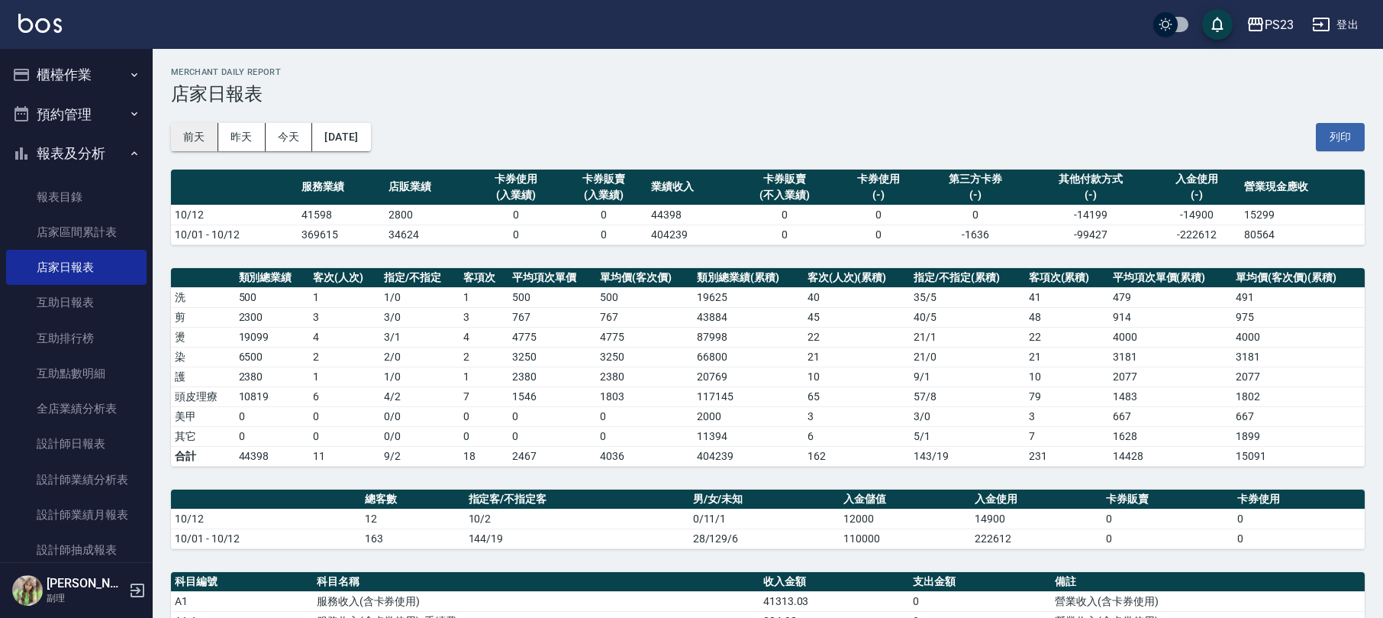
click at [206, 135] on button "前天" at bounding box center [194, 137] width 47 height 28
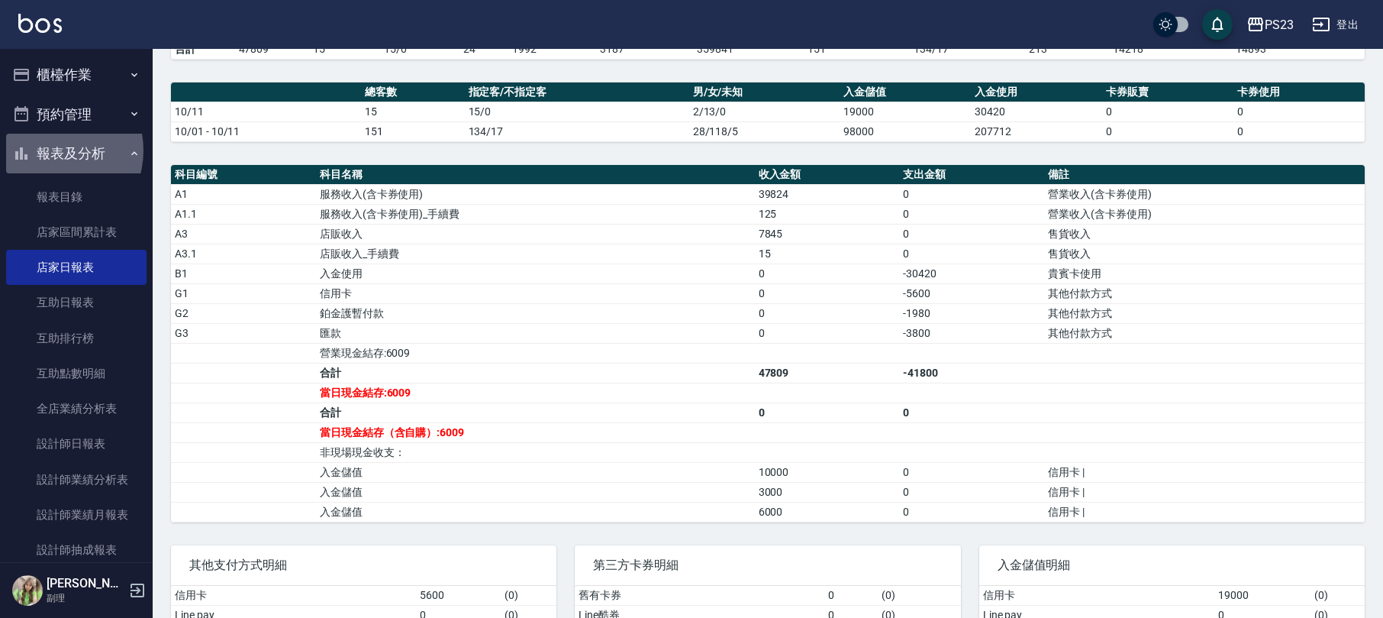
click at [50, 150] on button "報表及分析" at bounding box center [76, 154] width 140 height 40
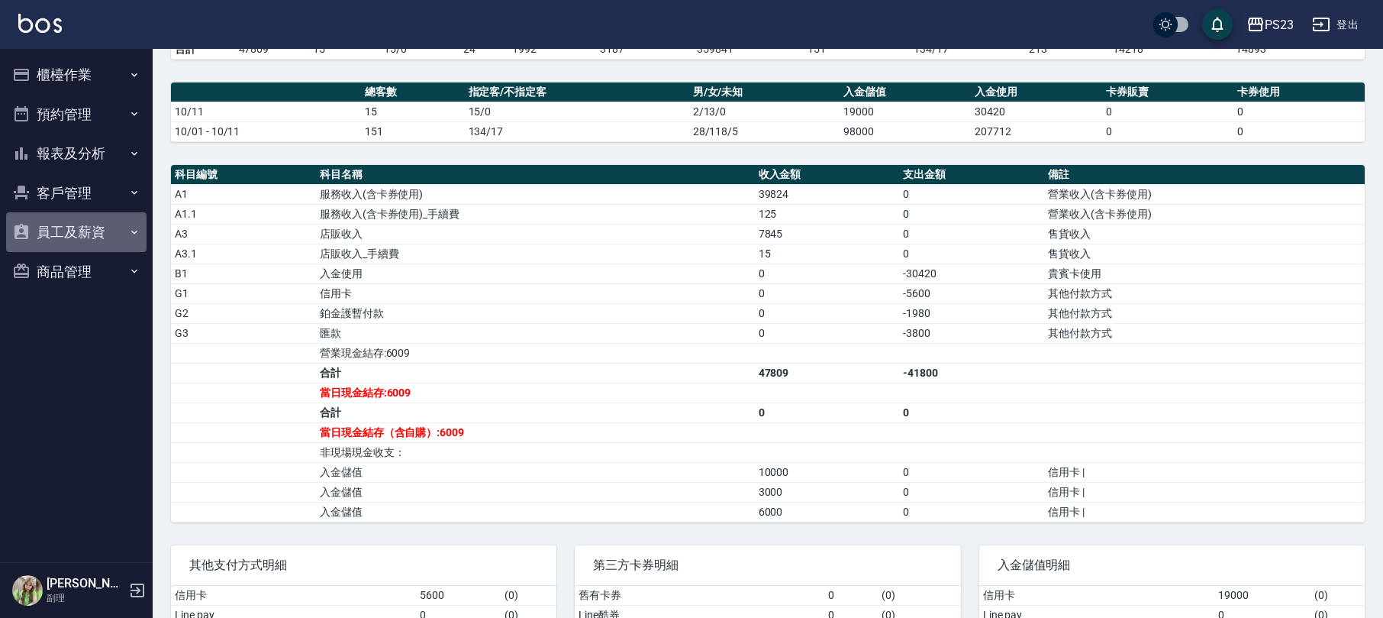
click at [92, 230] on button "員工及薪資" at bounding box center [76, 232] width 140 height 40
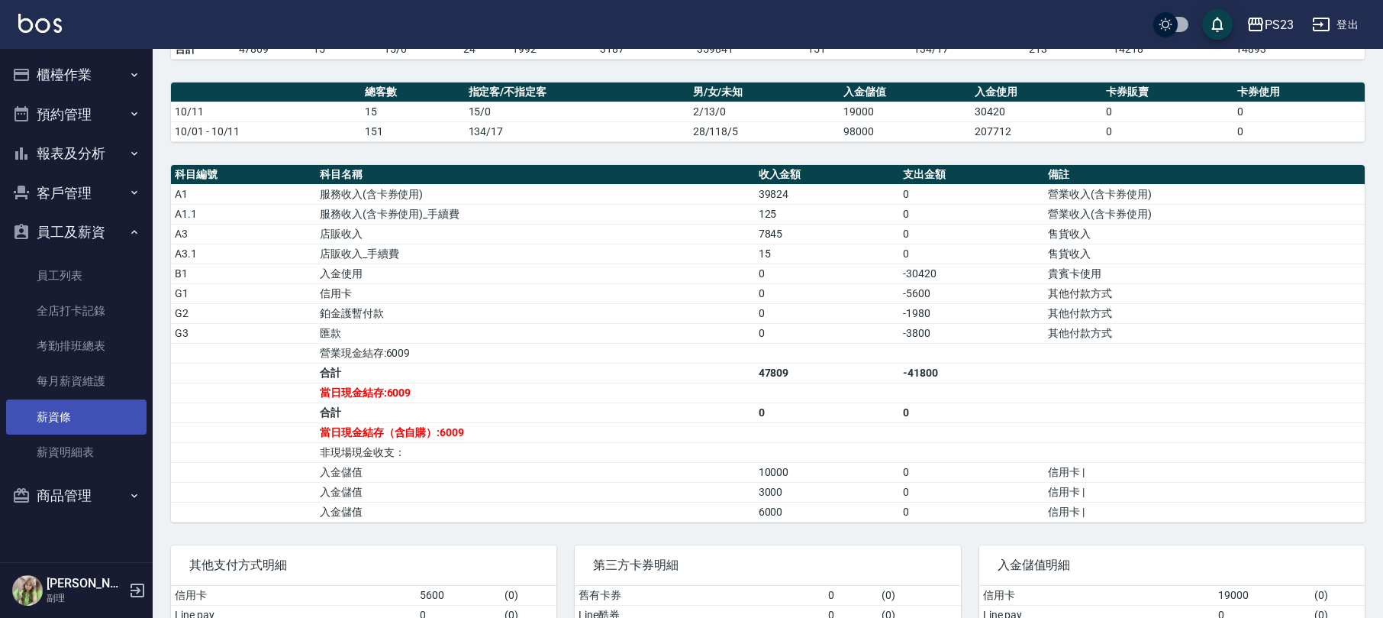
click at [89, 414] on link "薪資條" at bounding box center [76, 416] width 140 height 35
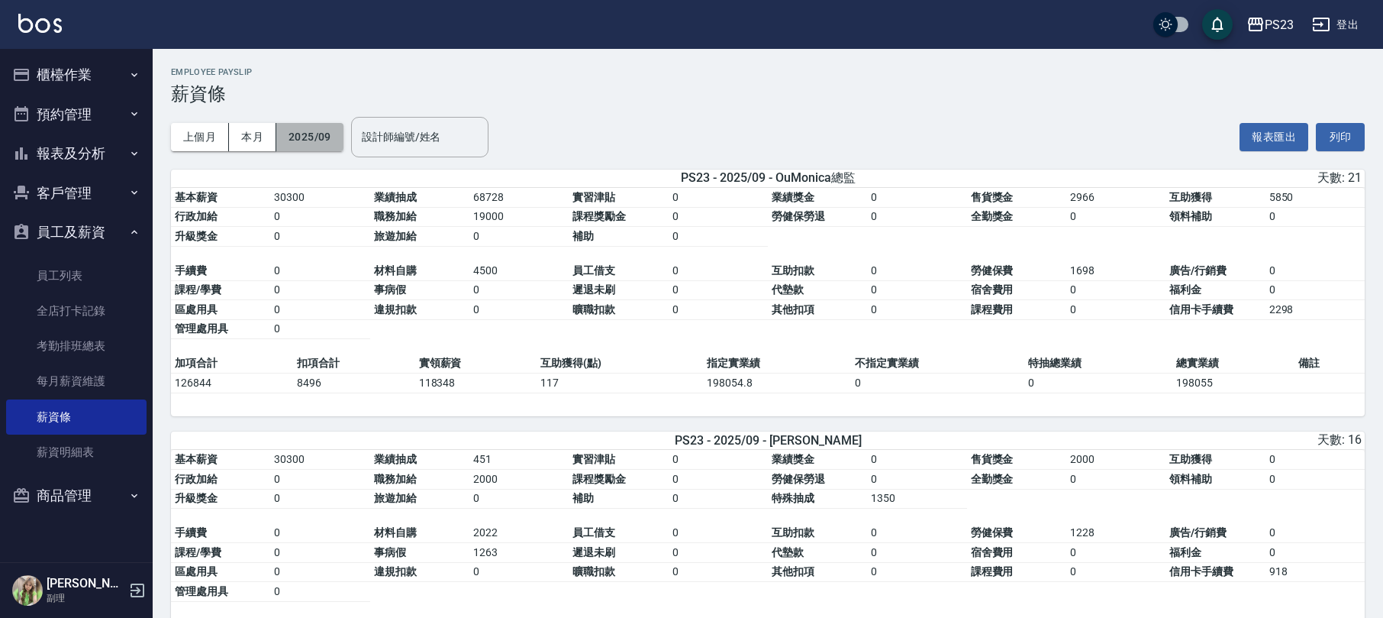
click at [325, 137] on button "2025/09" at bounding box center [309, 137] width 67 height 28
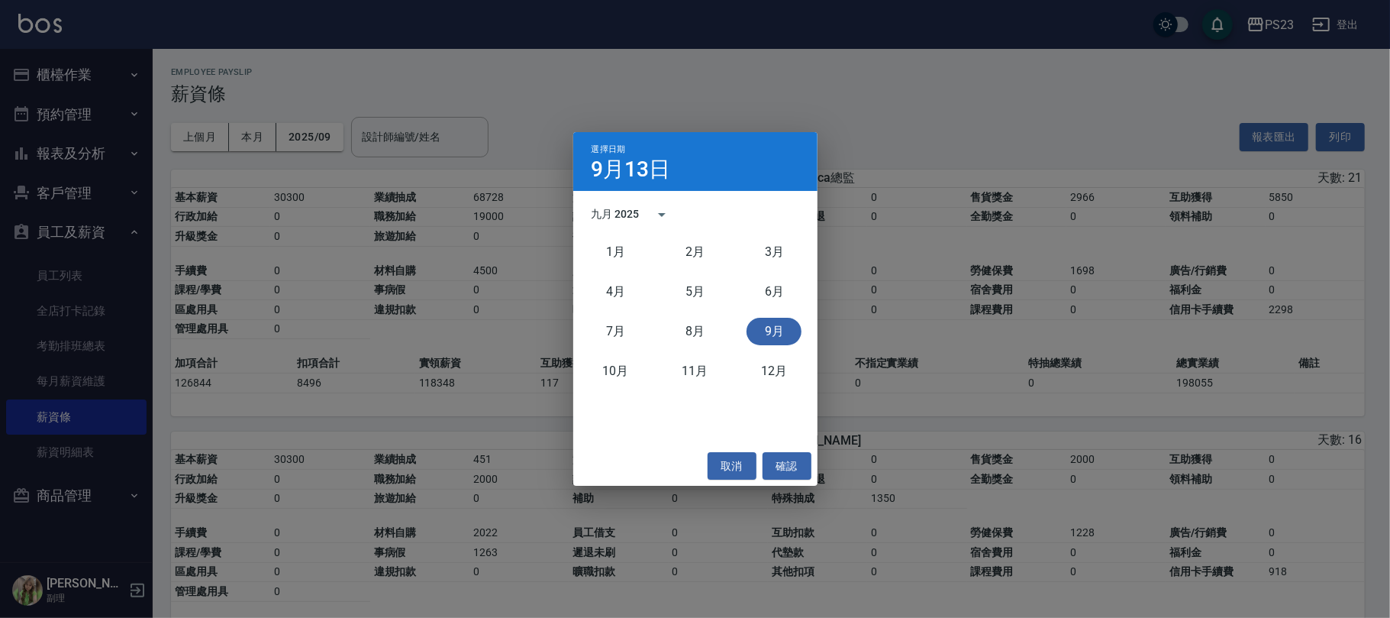
click at [379, 140] on div "選擇日期 9月13日 九月 2025 1月 2月 3月 4月 5月 6月 7月 8月 9月 10月 11月 12月 取消 確認" at bounding box center [695, 309] width 1390 height 618
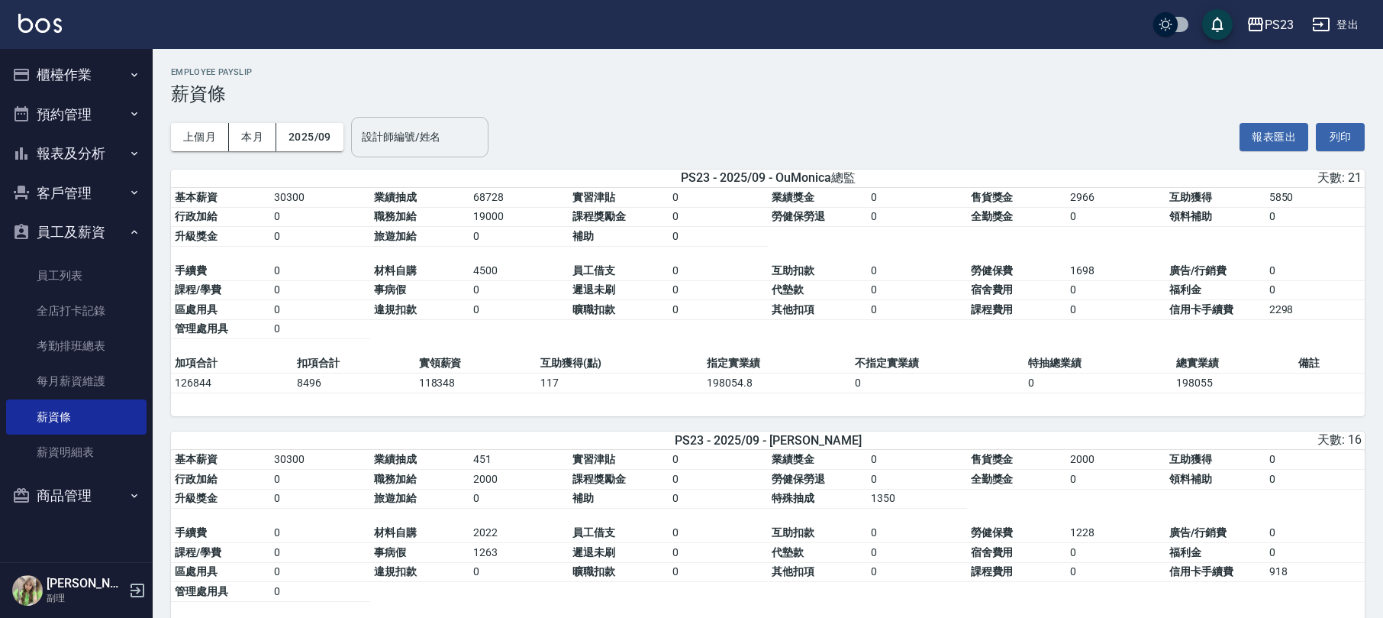
click at [385, 133] on div "設計師編號/姓名 設計師編號/姓名" at bounding box center [419, 137] width 137 height 40
click at [377, 183] on span "amy" at bounding box center [404, 175] width 81 height 16
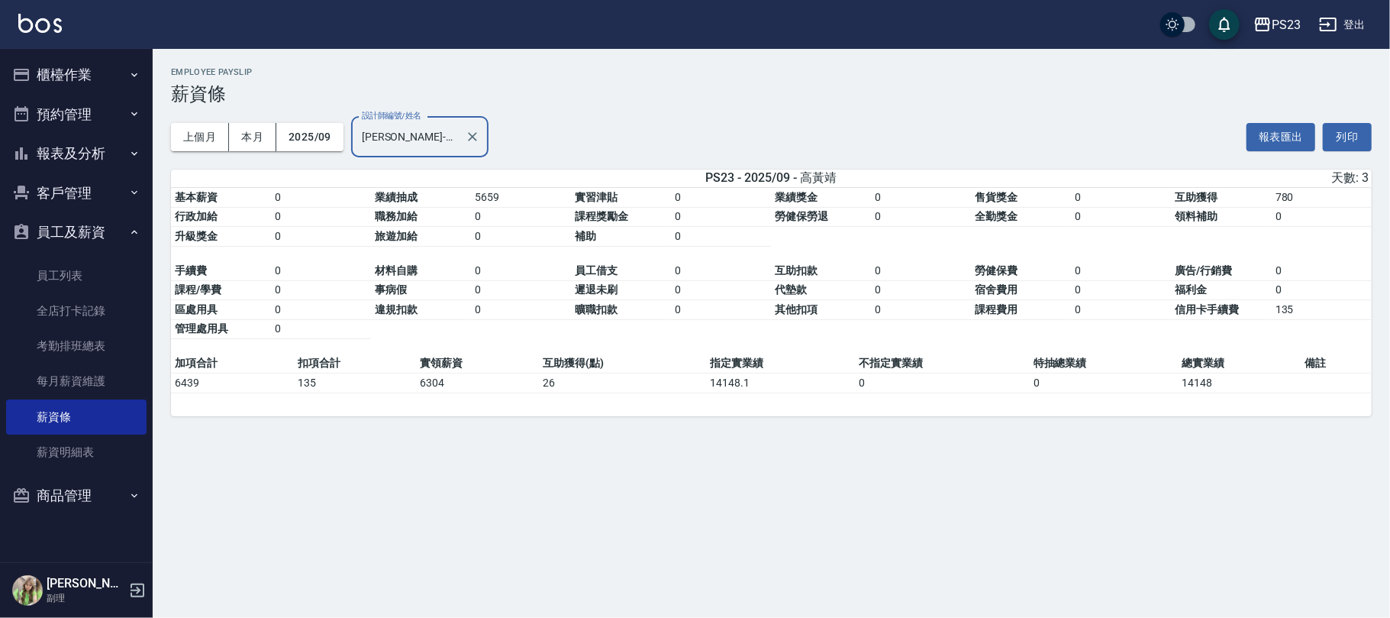
type input "amy-10"
click at [1337, 27] on icon "button" at bounding box center [1328, 24] width 18 height 18
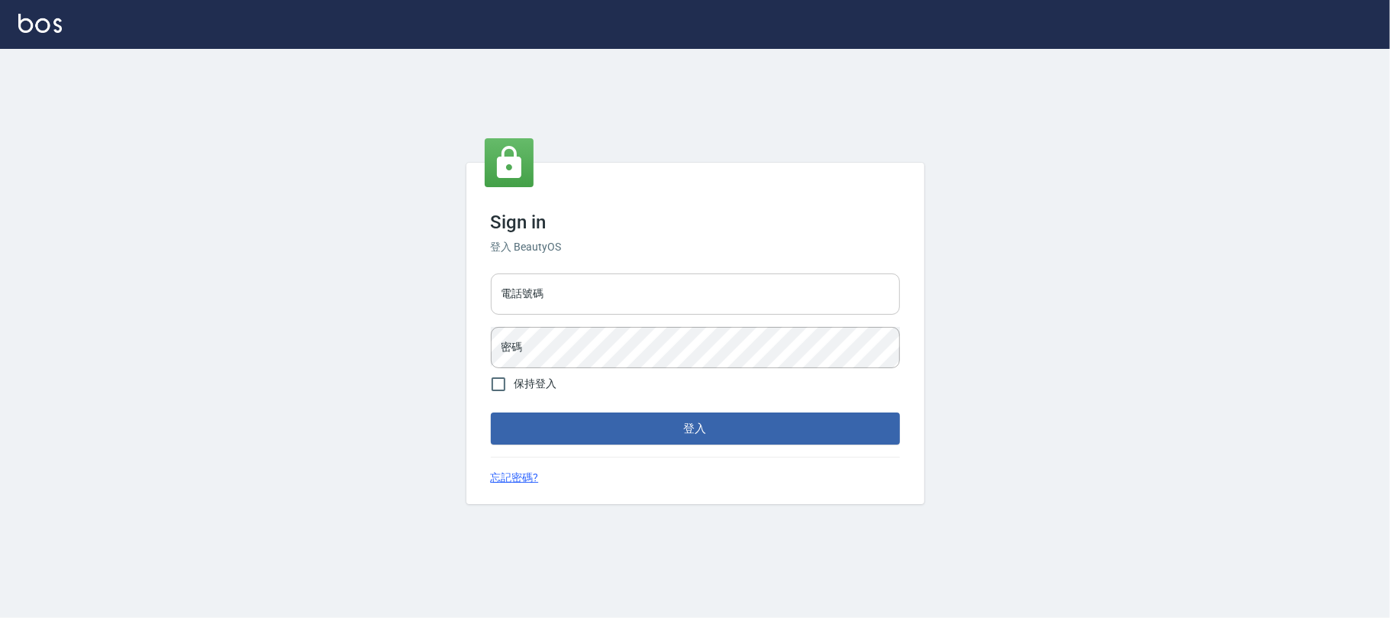
click at [524, 278] on div "電話號碼 電話號碼" at bounding box center [695, 293] width 409 height 41
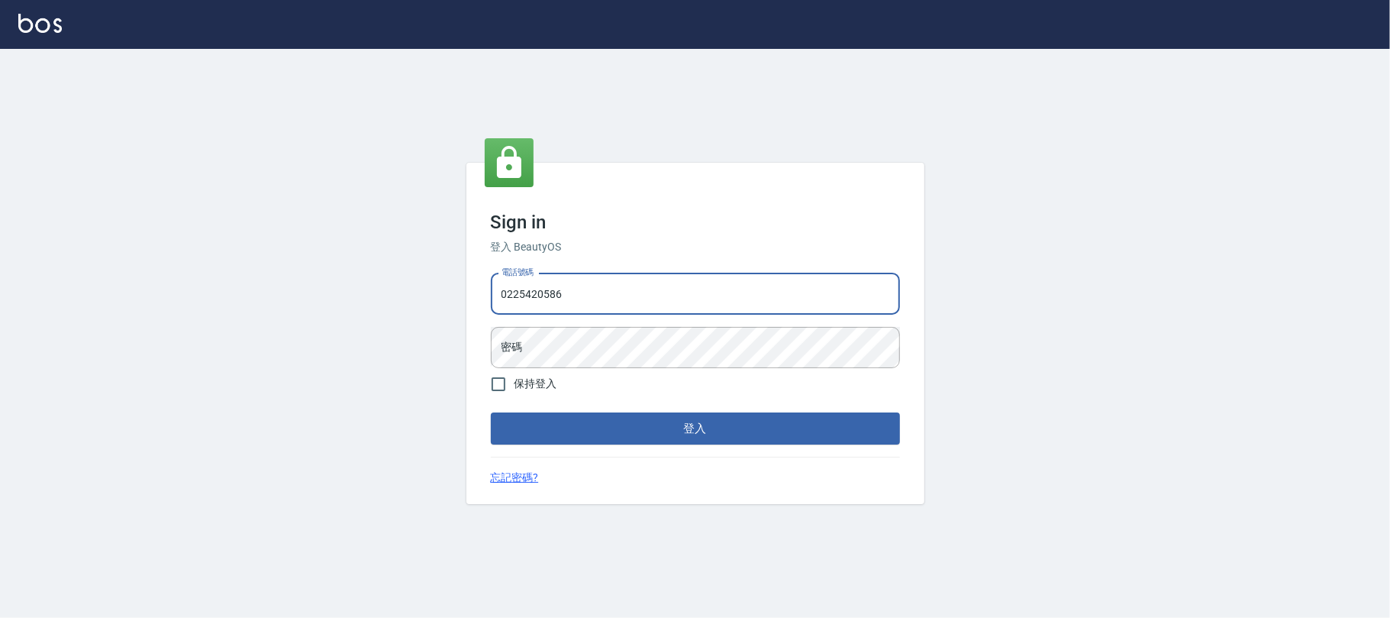
type input "0225420586"
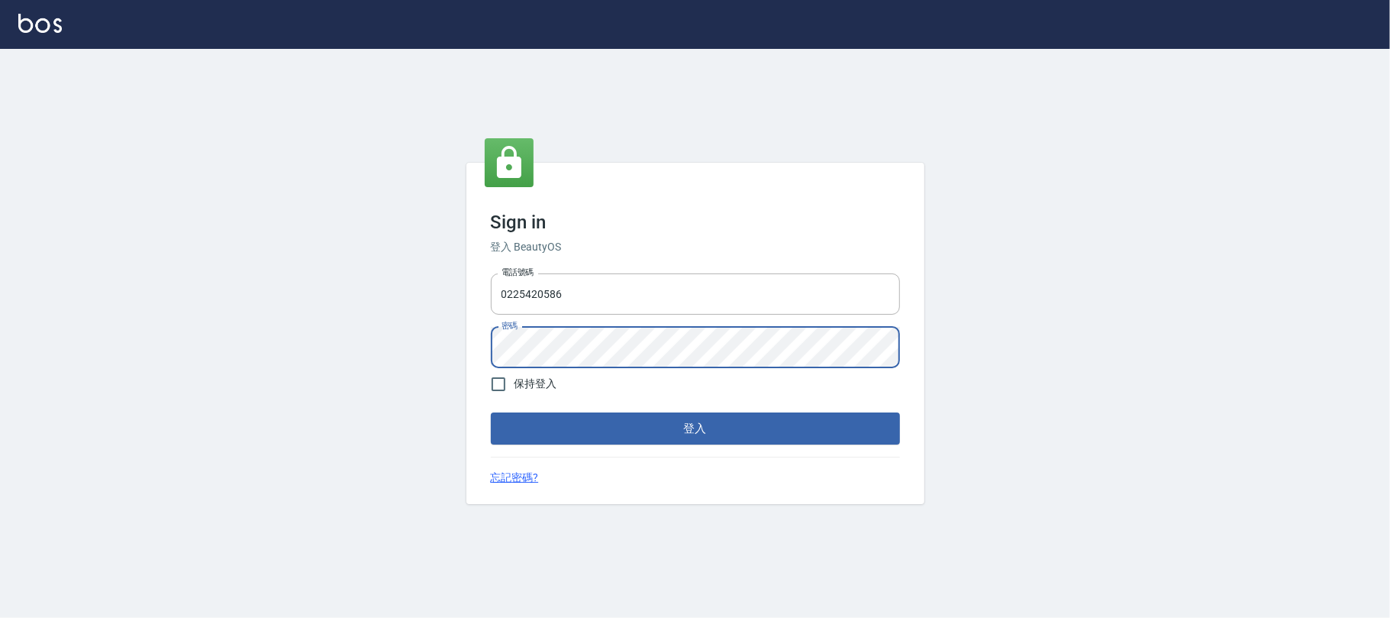
click at [667, 438] on button "登入" at bounding box center [695, 428] width 409 height 32
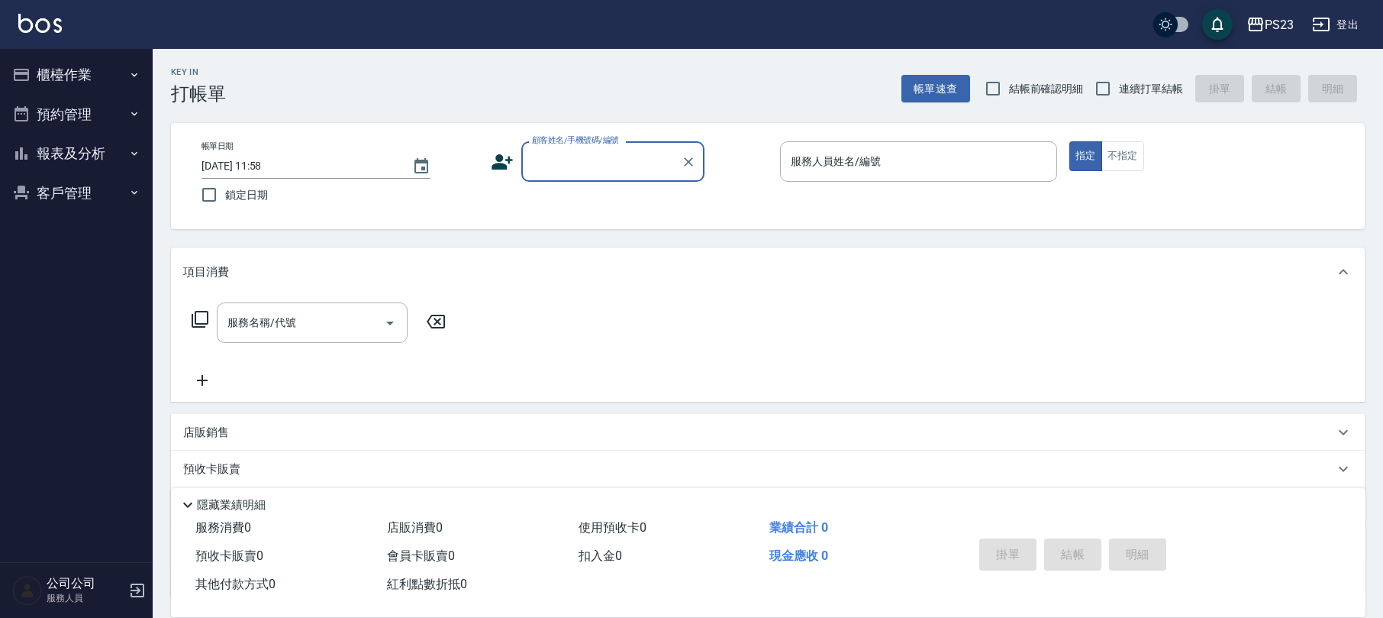
click at [74, 118] on button "預約管理" at bounding box center [76, 115] width 140 height 40
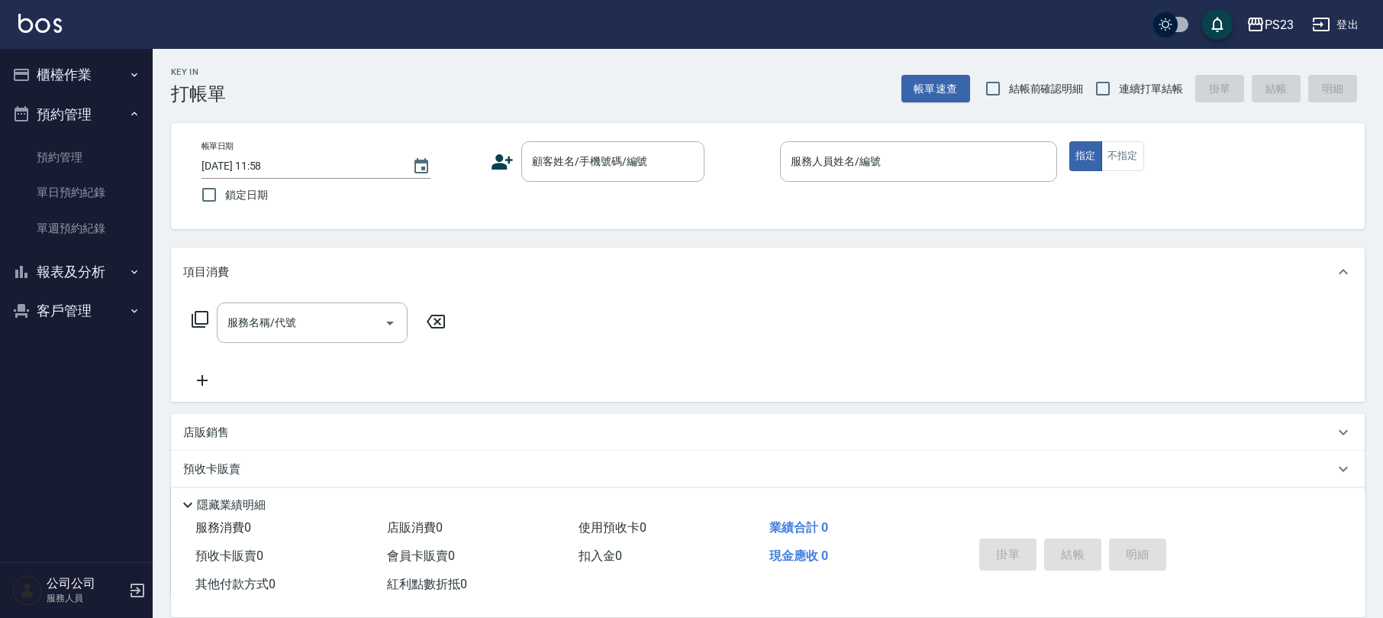
click at [87, 269] on button "報表及分析" at bounding box center [76, 272] width 140 height 40
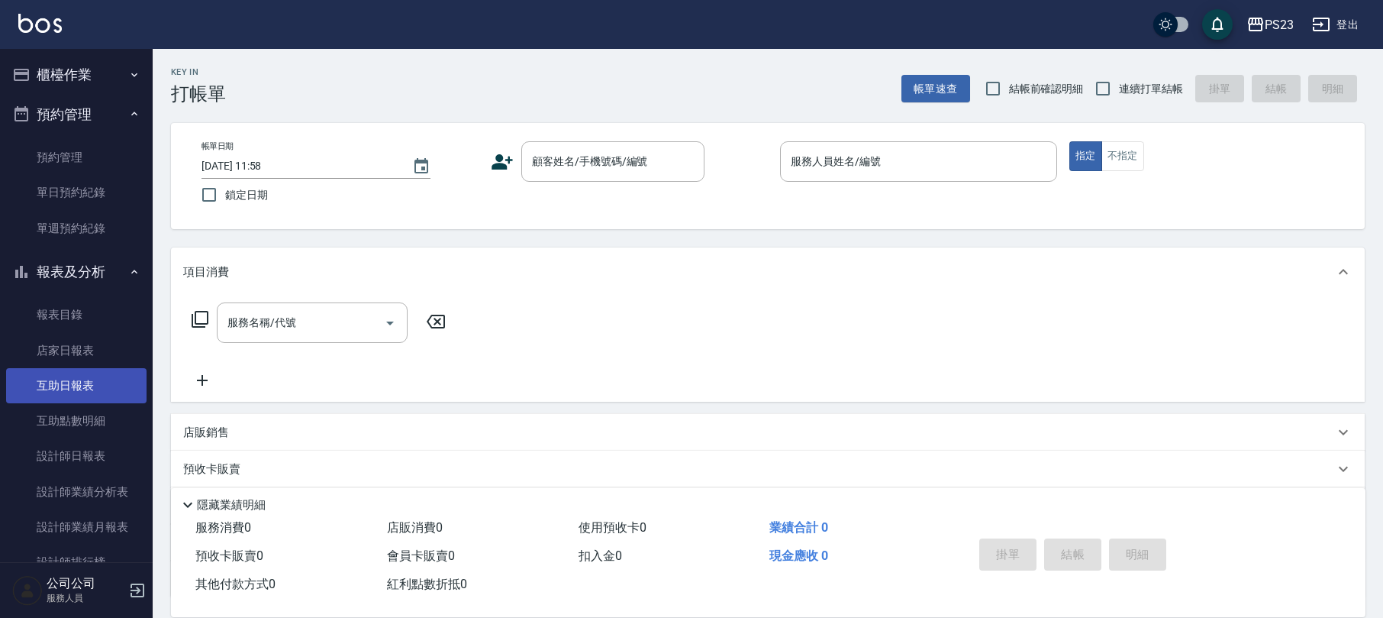
scroll to position [81, 0]
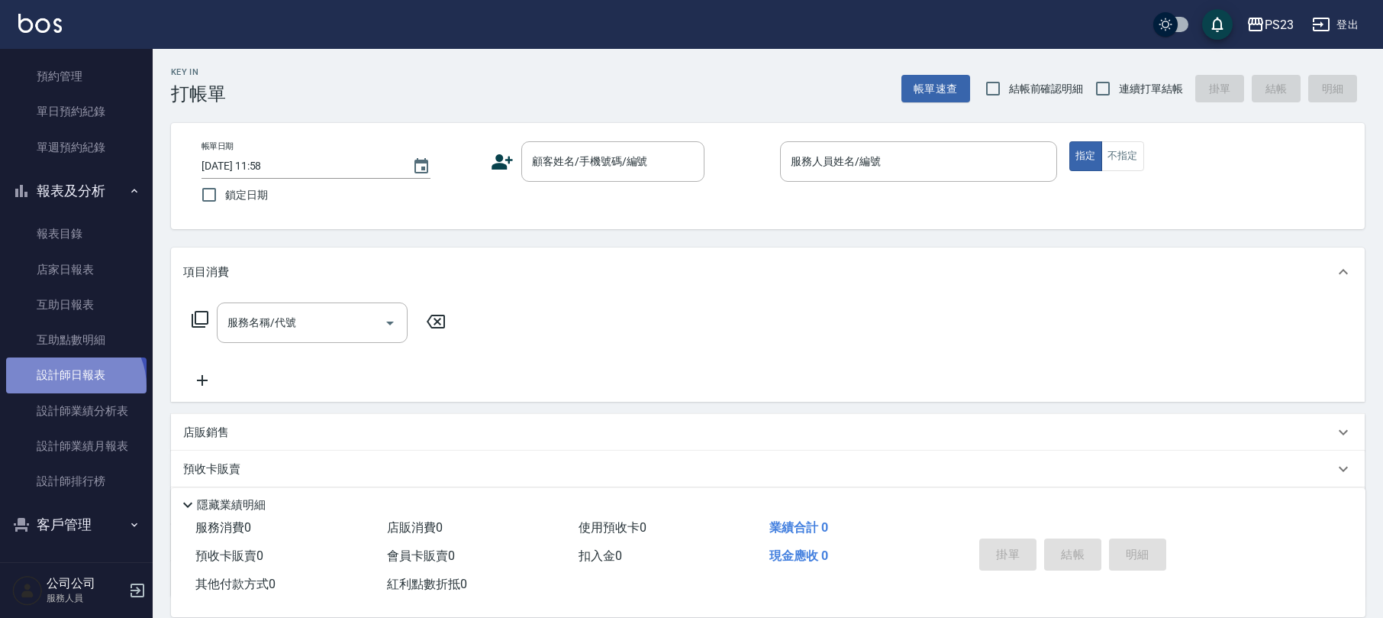
click at [70, 385] on link "設計師日報表" at bounding box center [76, 374] width 140 height 35
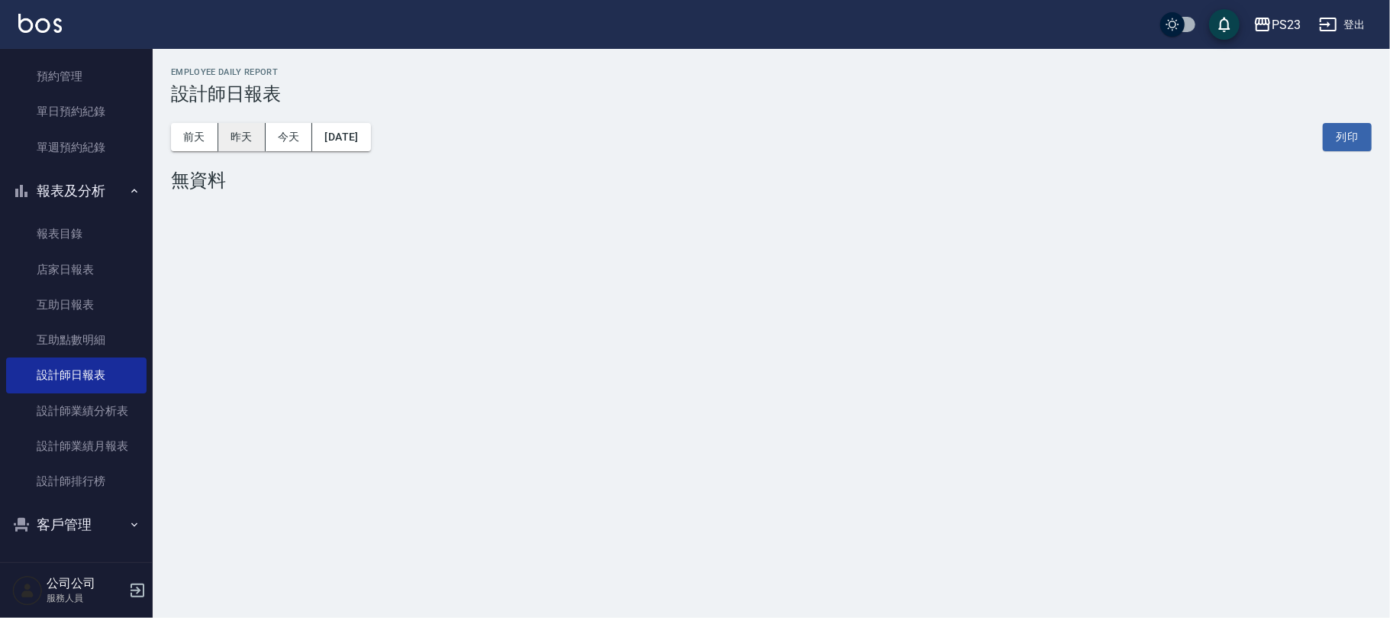
click at [249, 141] on button "昨天" at bounding box center [241, 137] width 47 height 28
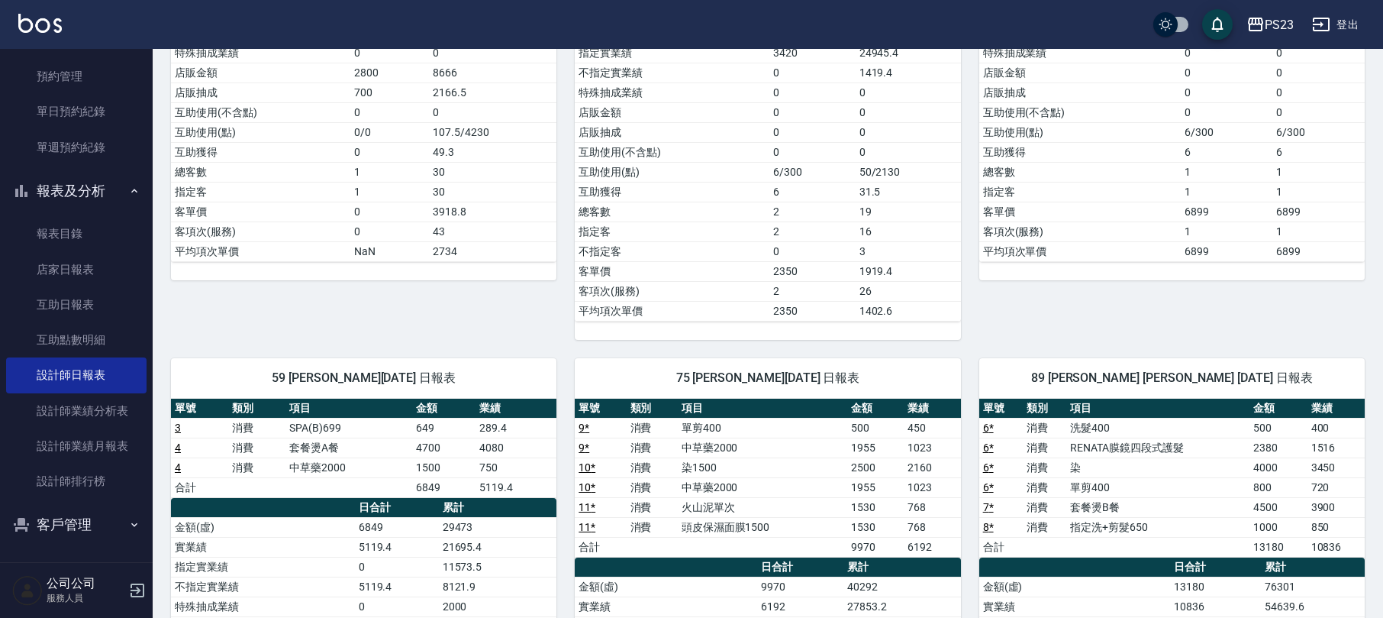
scroll to position [508, 0]
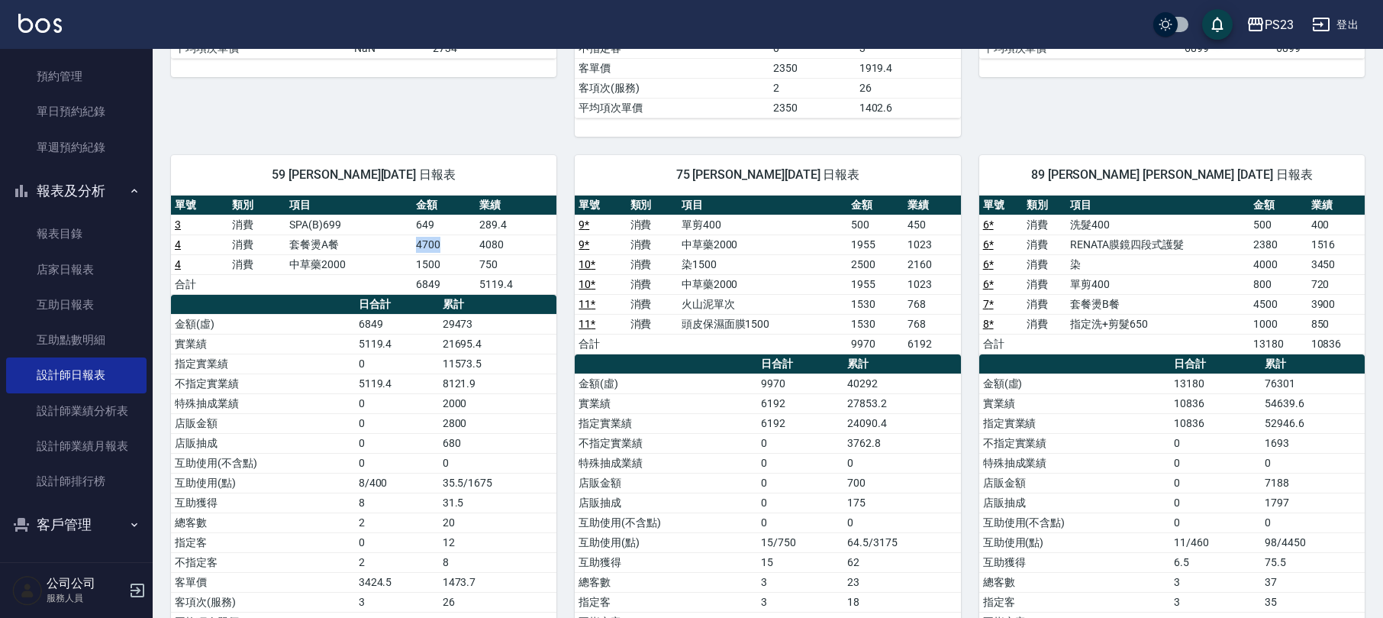
drag, startPoint x: 441, startPoint y: 250, endPoint x: 376, endPoint y: 249, distance: 65.7
click at [376, 249] on tr "4 消費 套餐燙A餐 4700 4080" at bounding box center [363, 244] width 385 height 20
drag, startPoint x: 386, startPoint y: 273, endPoint x: 459, endPoint y: 272, distance: 72.5
click at [459, 272] on tr "4 消費 中草藥2000 1500 750" at bounding box center [363, 264] width 385 height 20
drag, startPoint x: 456, startPoint y: 249, endPoint x: 456, endPoint y: 270, distance: 21.4
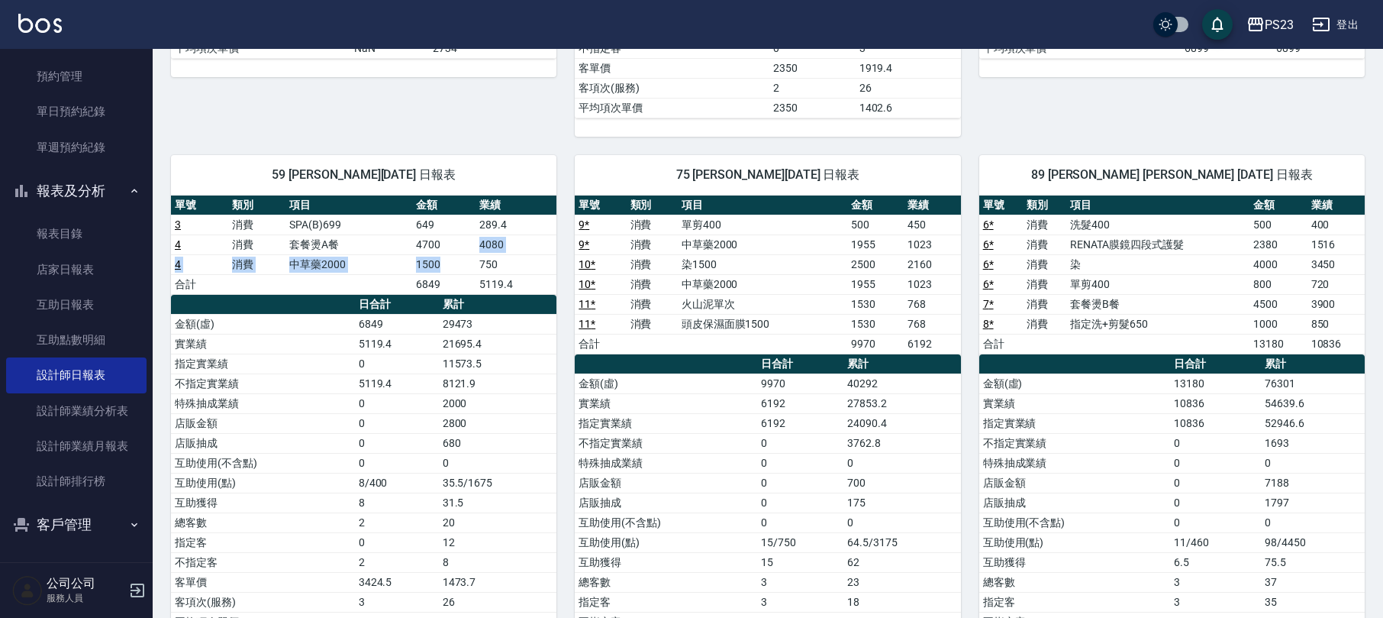
click at [456, 270] on tbody "3 消費 SPA(B)699 649 289.4 4 消費 套餐燙A餐 4700 4080 4 消費 中草藥2000 1500 750 合計 6849 511…" at bounding box center [363, 254] width 385 height 79
click at [456, 282] on td "6849" at bounding box center [443, 284] width 63 height 20
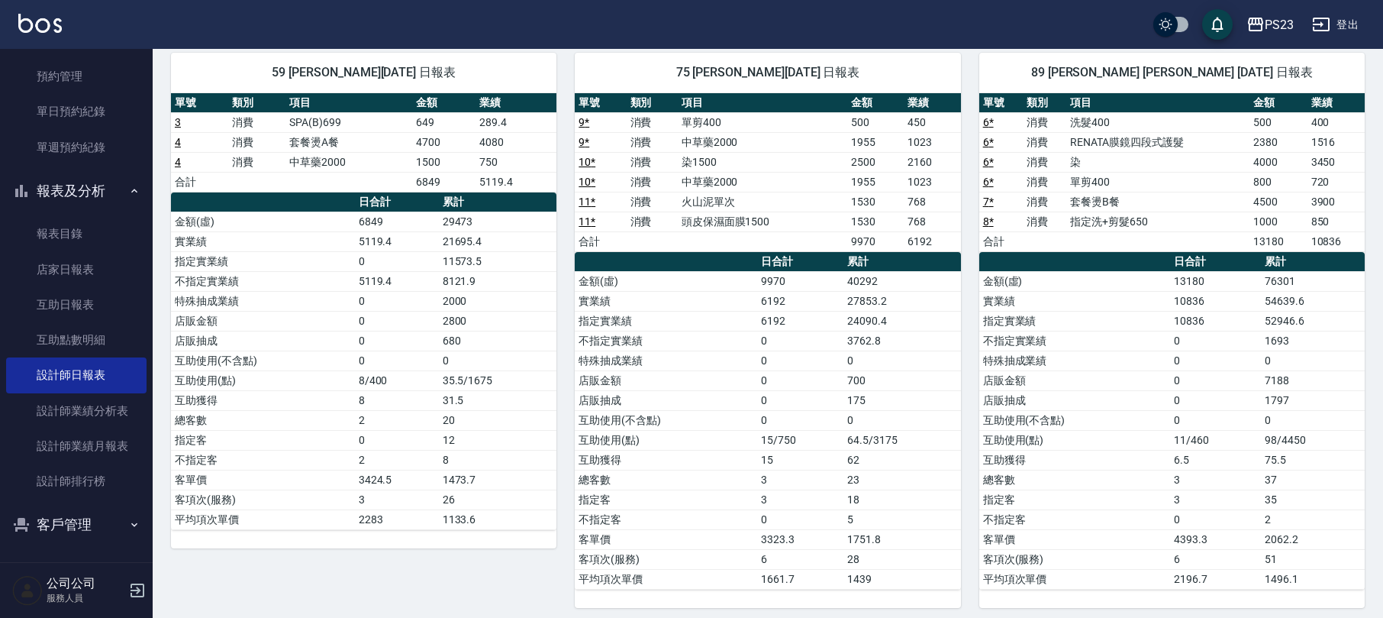
click at [908, 178] on td "1023" at bounding box center [932, 182] width 56 height 20
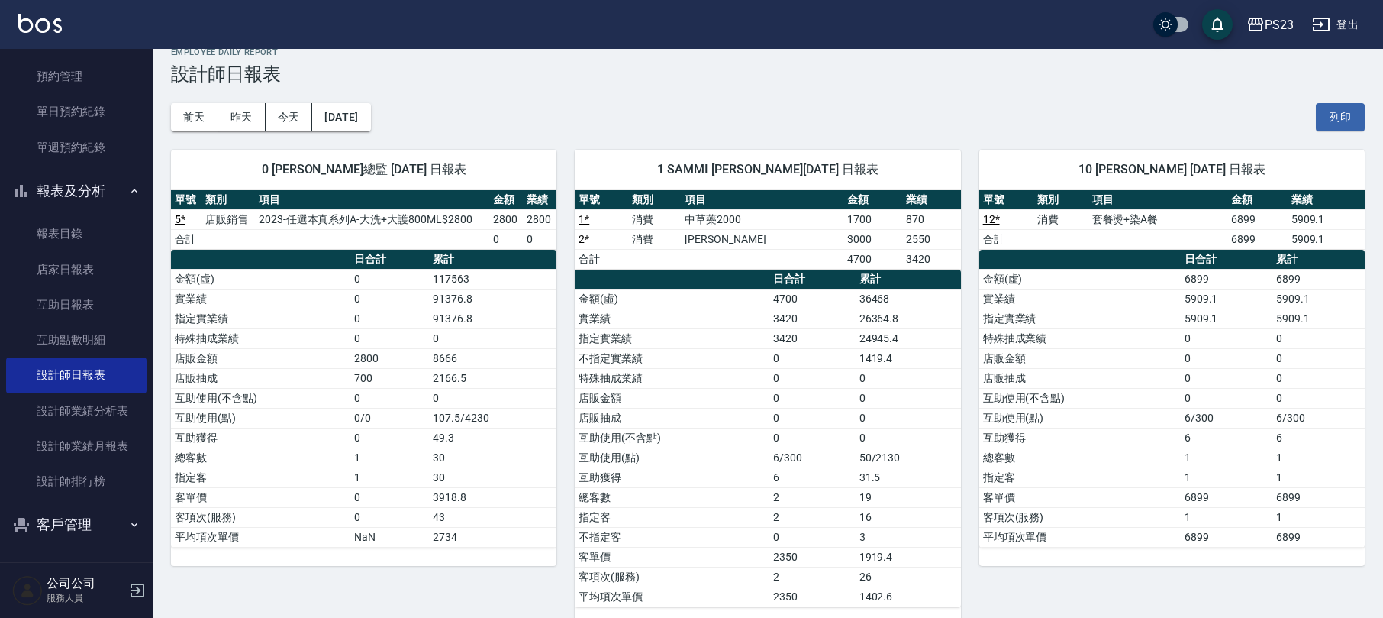
scroll to position [0, 0]
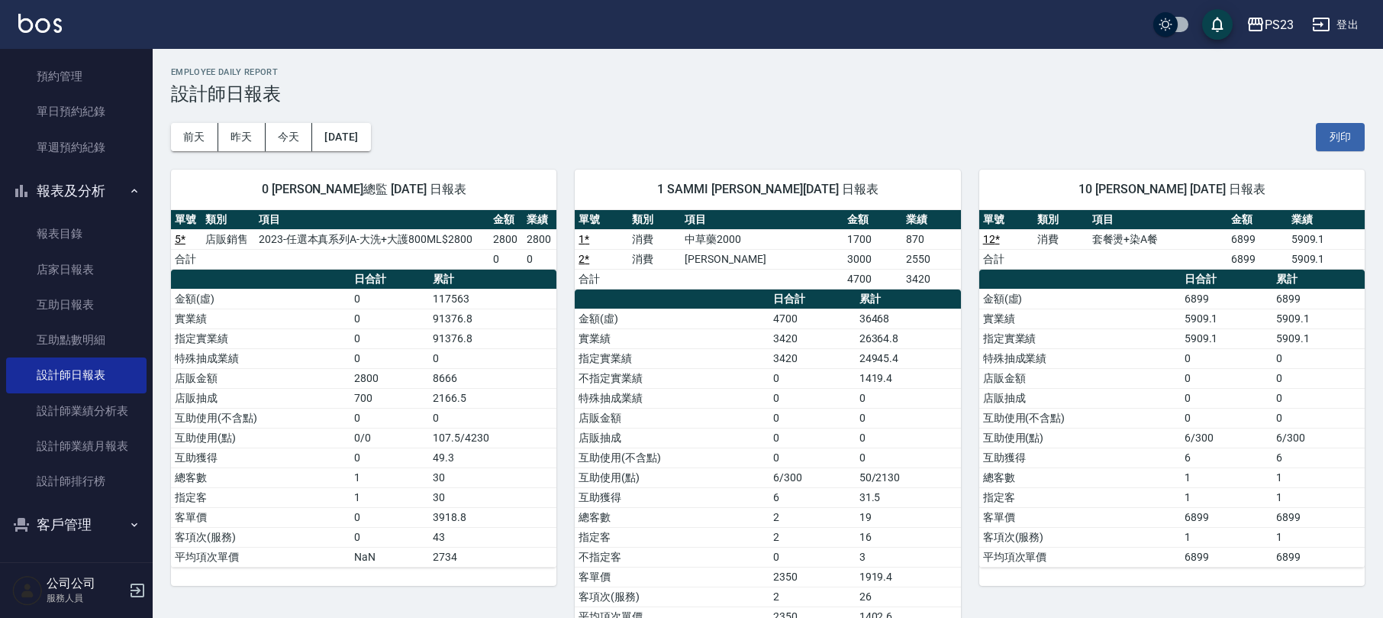
click at [183, 110] on div "[DATE] [DATE] [DATE] [DATE] 列印" at bounding box center [768, 137] width 1194 height 65
click at [198, 135] on button "前天" at bounding box center [194, 137] width 47 height 28
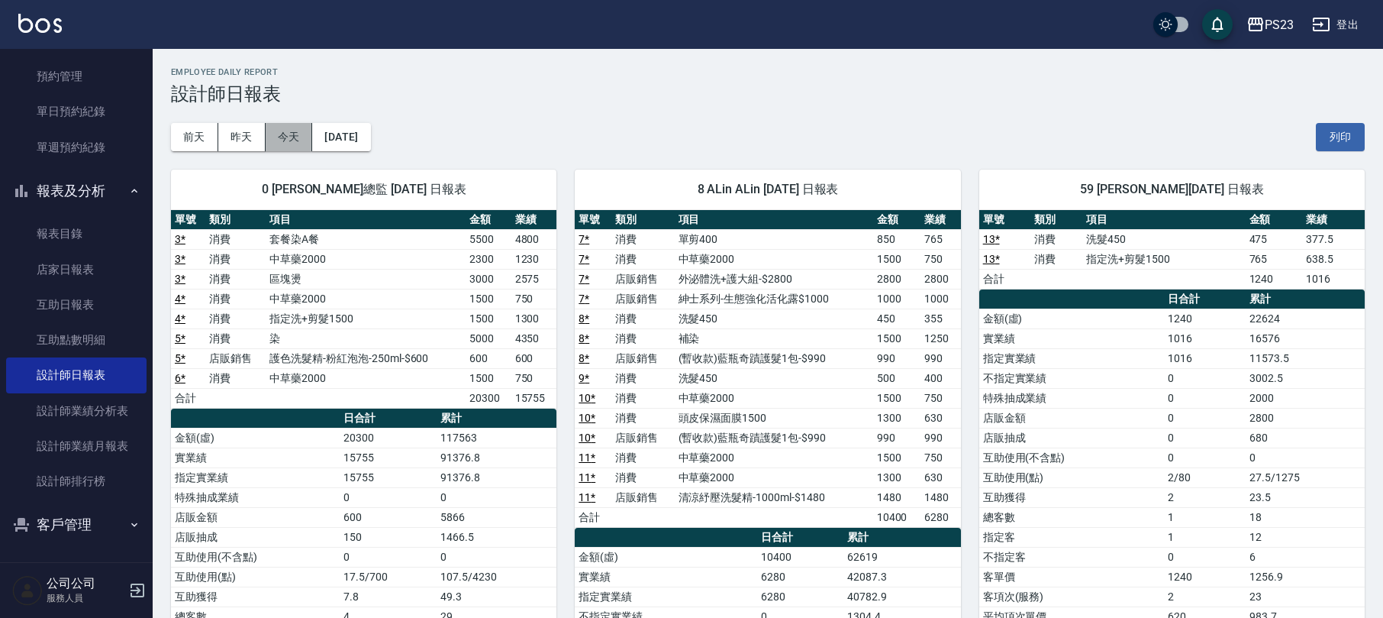
click at [279, 127] on button "今天" at bounding box center [289, 137] width 47 height 28
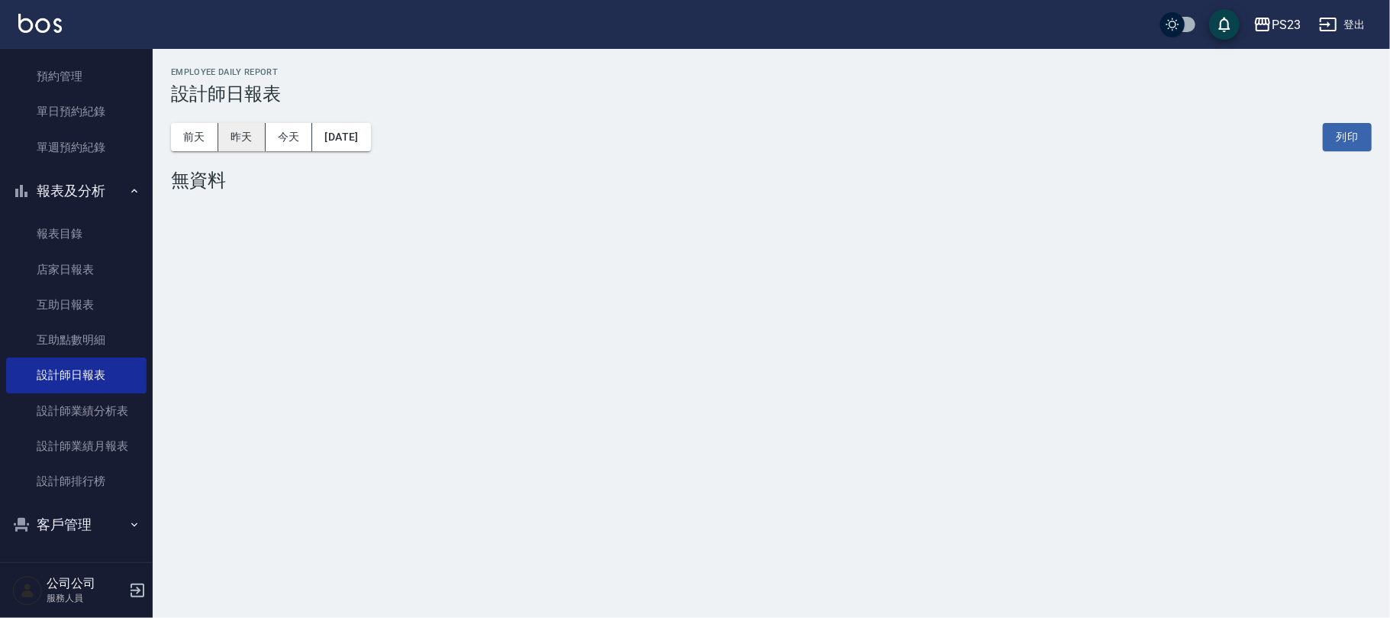
click at [254, 136] on button "昨天" at bounding box center [241, 137] width 47 height 28
